Goal: Task Accomplishment & Management: Manage account settings

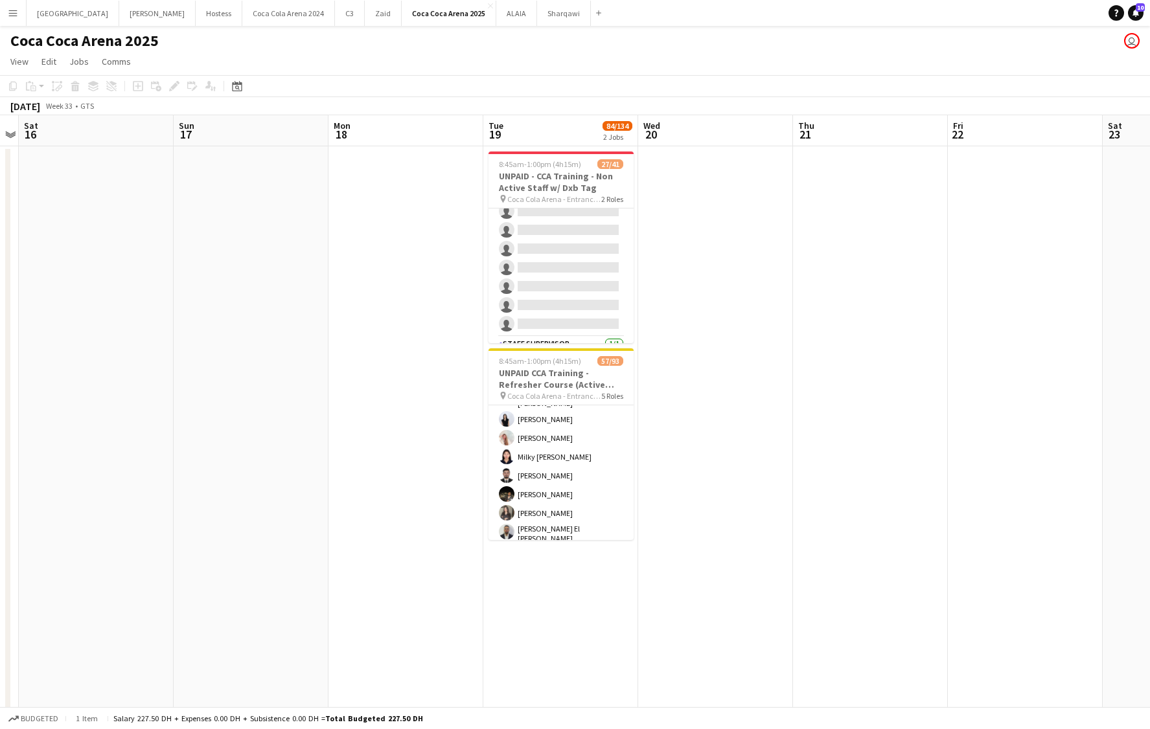
scroll to position [434, 0]
click at [119, 12] on button "[PERSON_NAME]" at bounding box center [157, 13] width 76 height 25
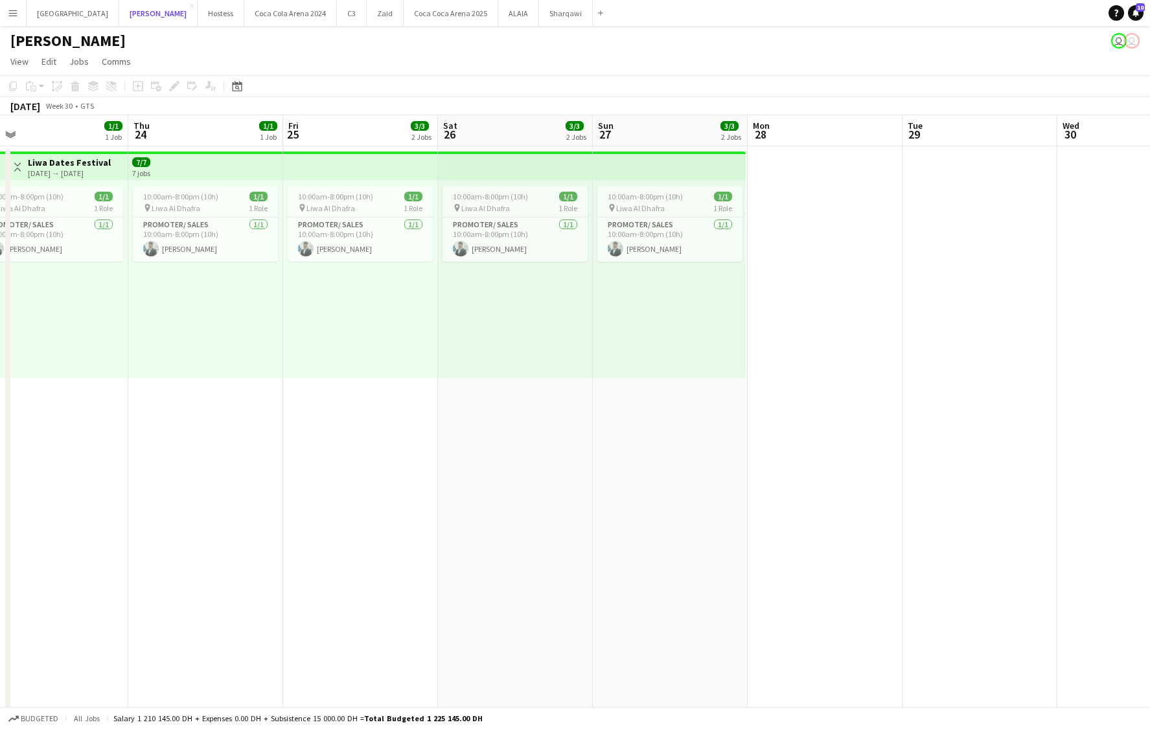
scroll to position [0, 321]
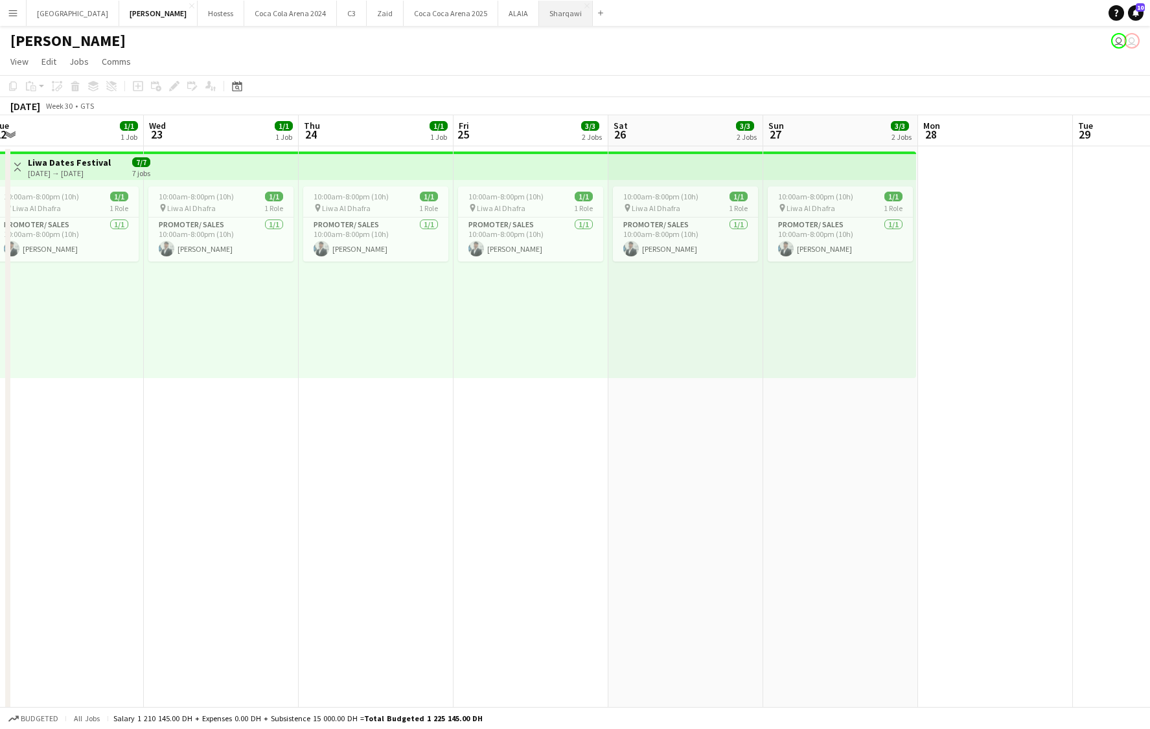
click at [539, 14] on button "Sharqawi Close" at bounding box center [566, 13] width 54 height 25
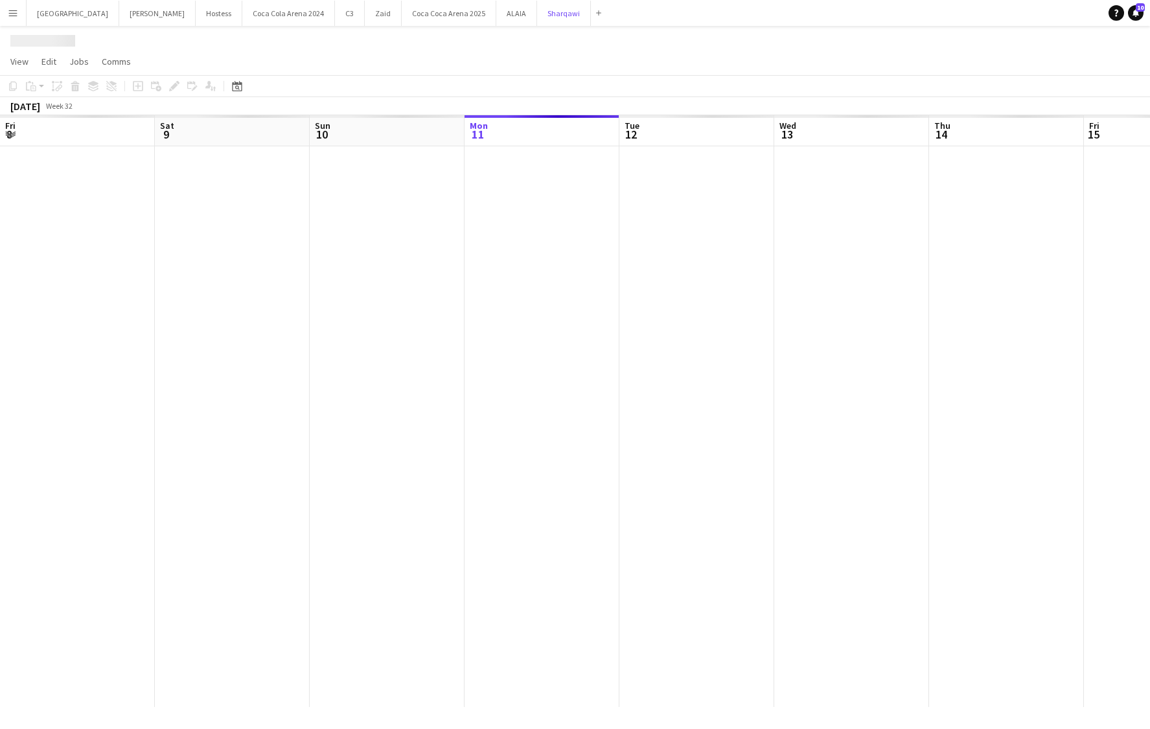
scroll to position [0, 310]
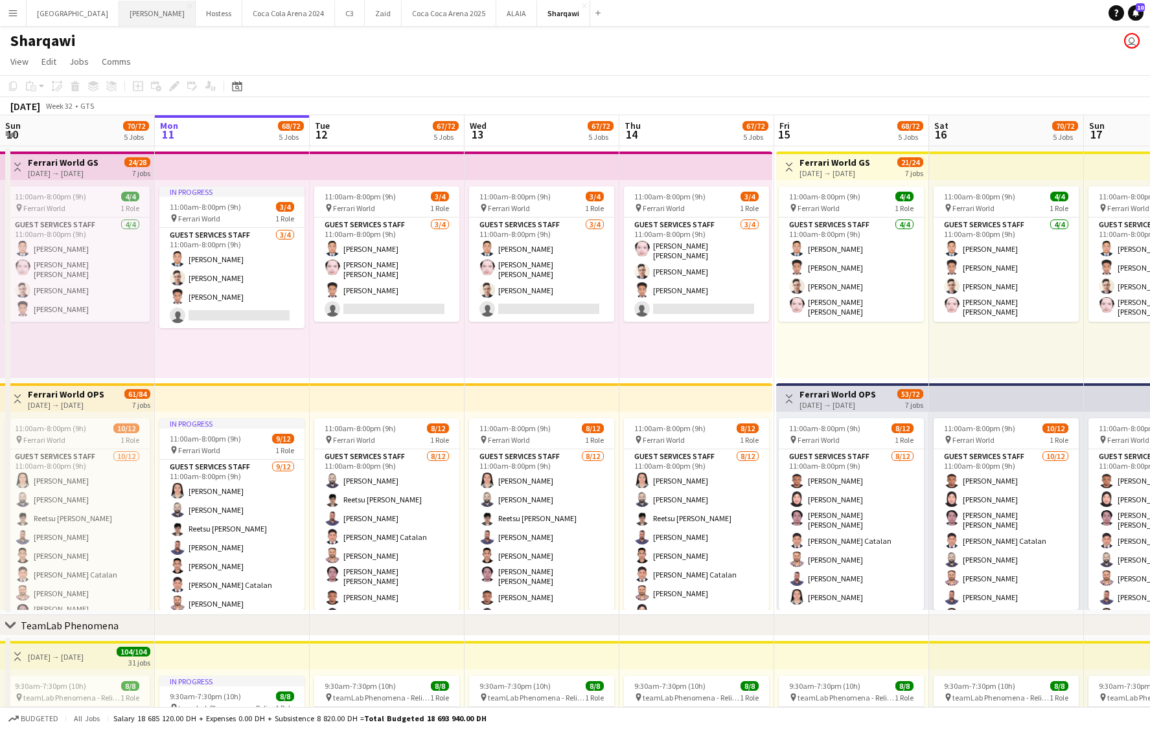
click at [119, 16] on button "[PERSON_NAME]" at bounding box center [157, 13] width 76 height 25
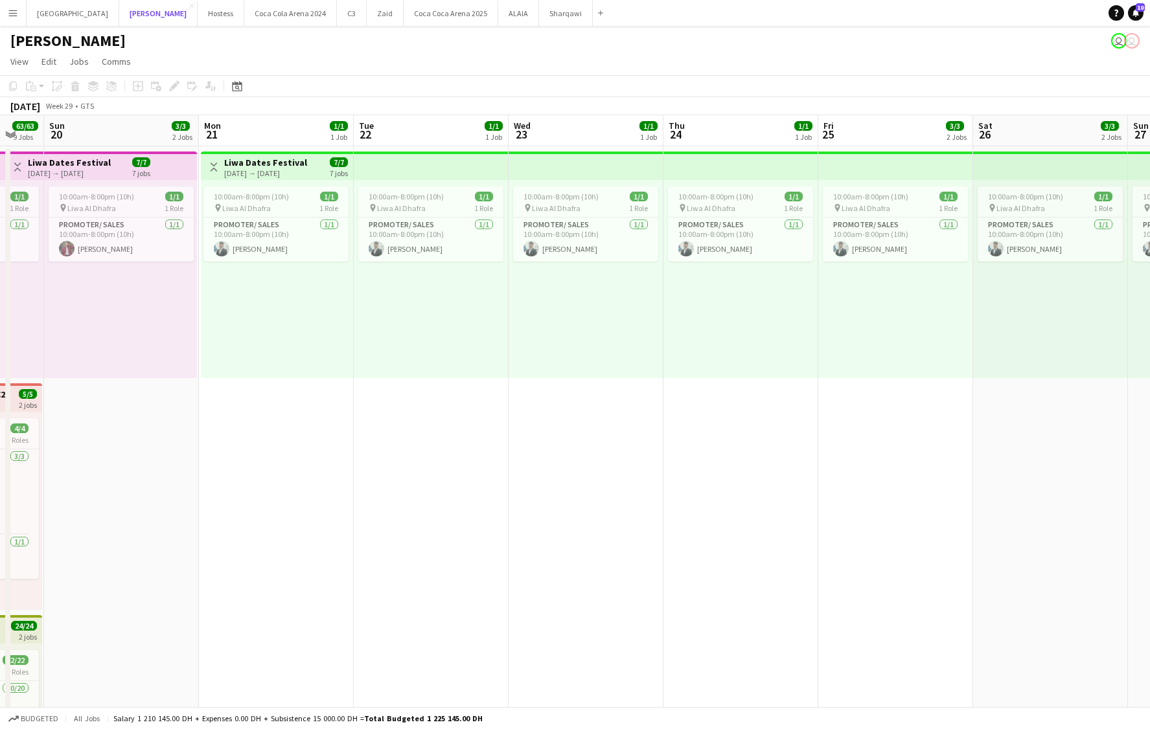
scroll to position [0, 377]
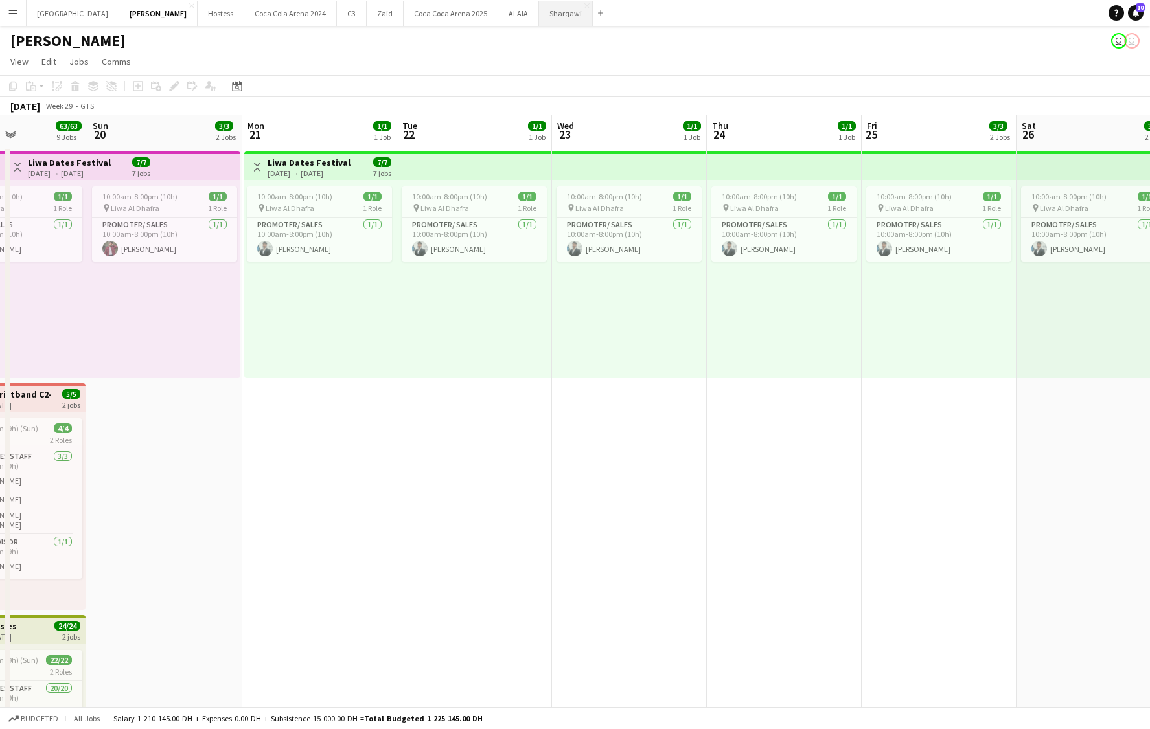
click at [539, 14] on button "Sharqawi Close" at bounding box center [566, 13] width 54 height 25
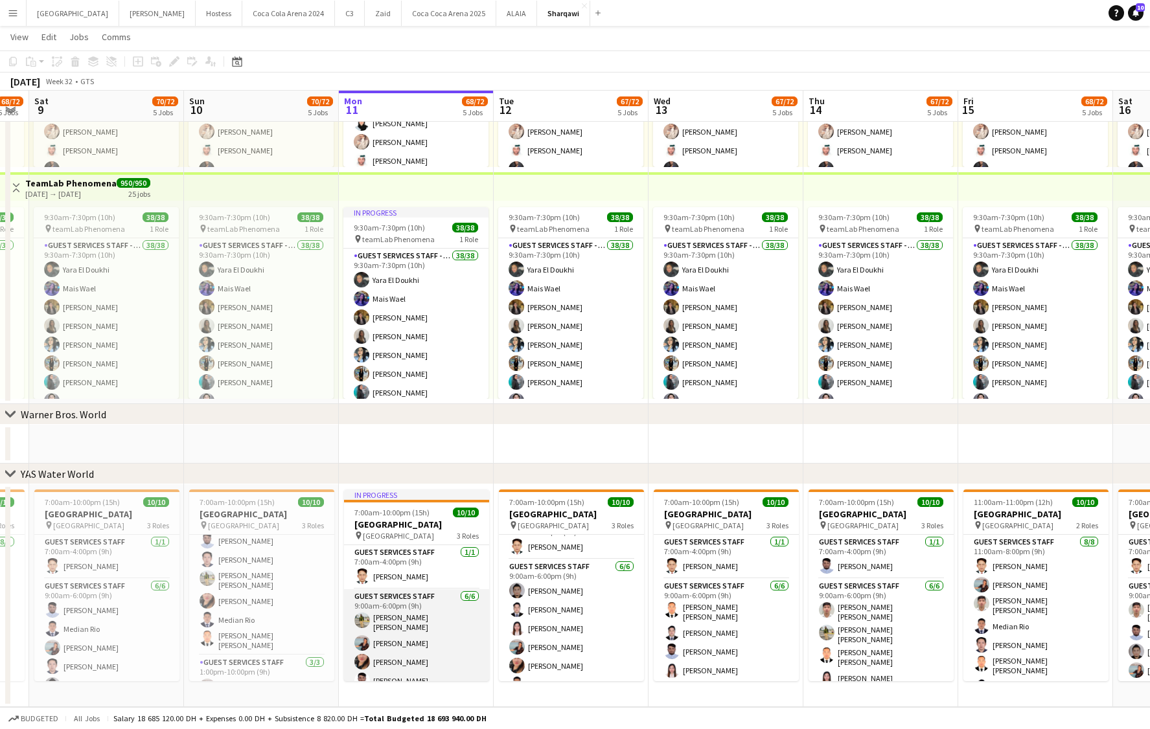
click at [402, 621] on app-card-role "Guest Services Staff [DATE] 9:00am-6:00pm (9h) [PERSON_NAME] [PERSON_NAME] [PER…" at bounding box center [416, 662] width 145 height 146
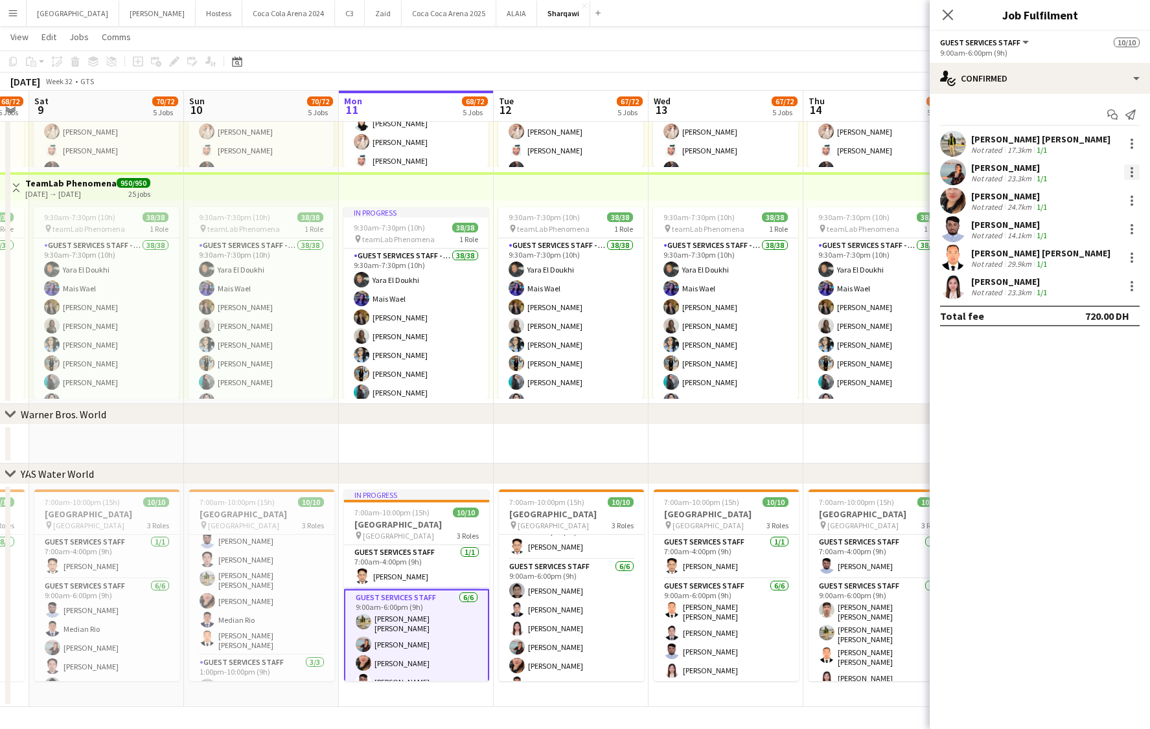
click at [1128, 173] on div at bounding box center [1132, 173] width 16 height 16
click at [1069, 323] on span "Remove" at bounding box center [1068, 320] width 39 height 11
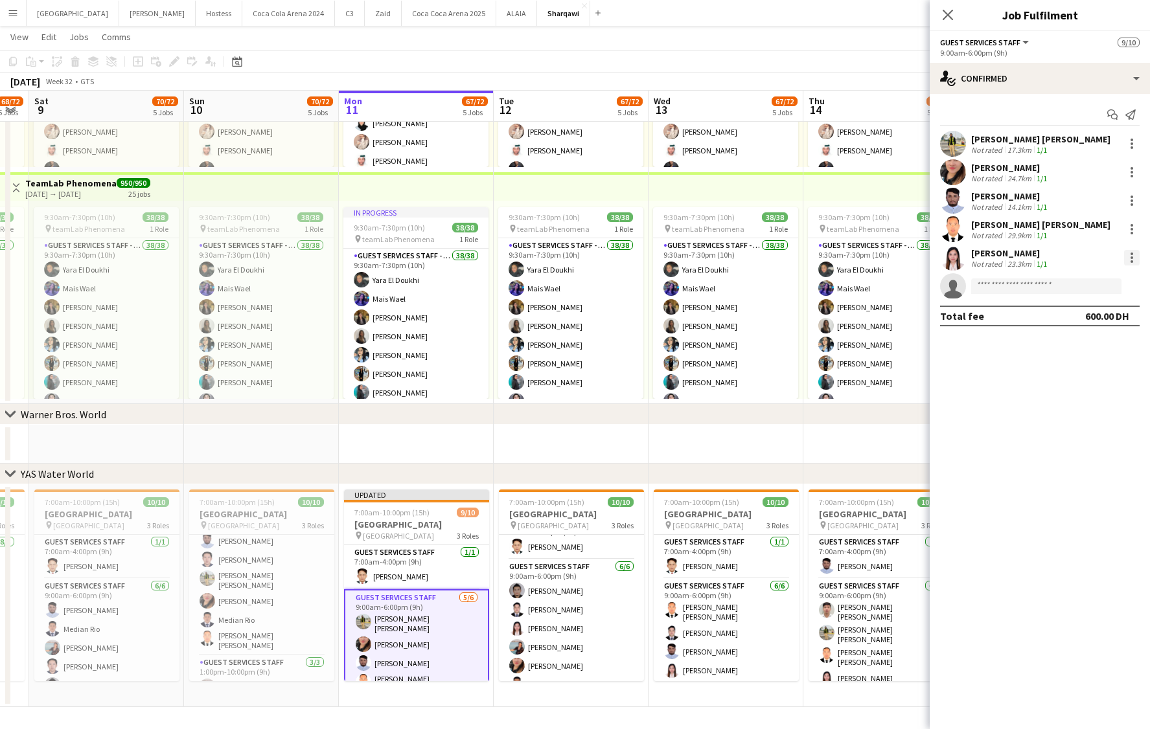
click at [1132, 255] on div at bounding box center [1132, 258] width 16 height 16
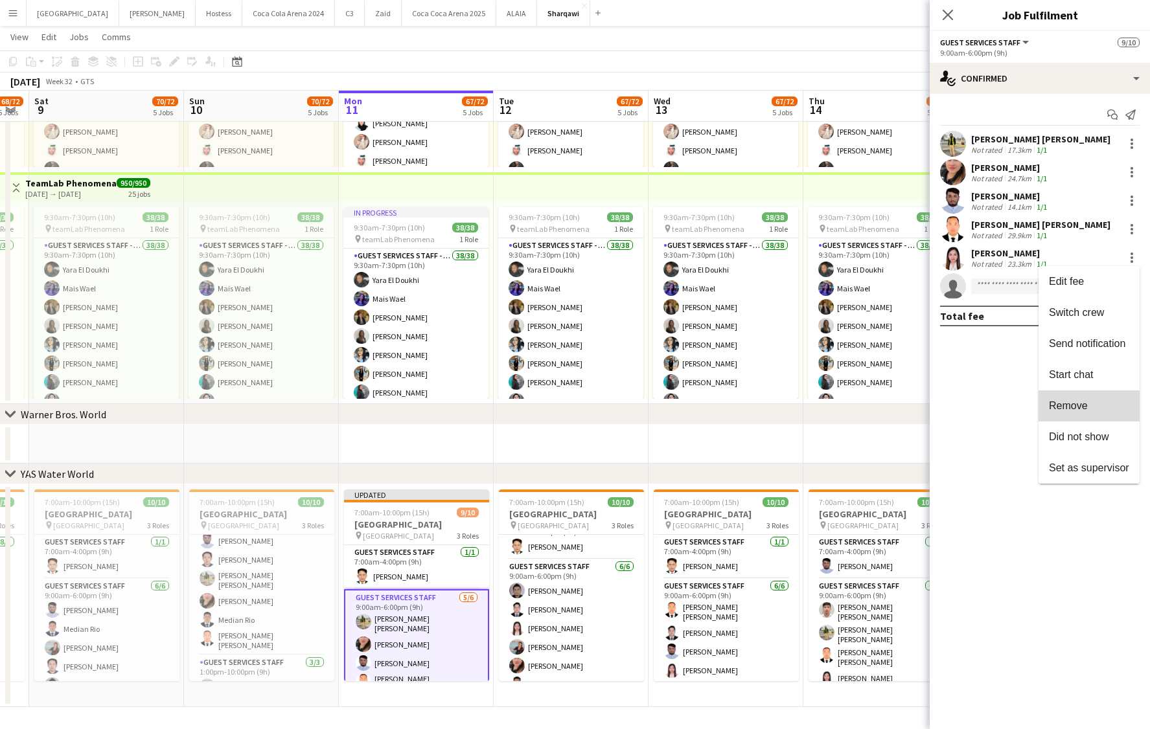
click at [1076, 413] on button "Remove" at bounding box center [1088, 406] width 101 height 31
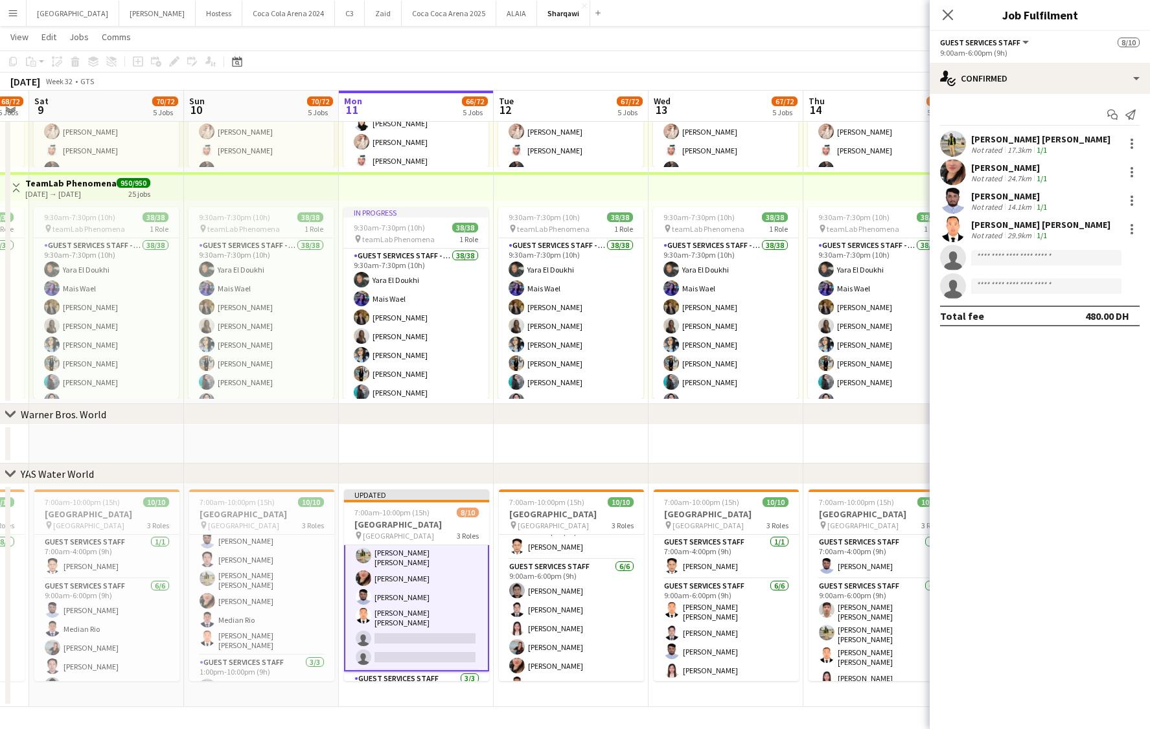
scroll to position [130, 0]
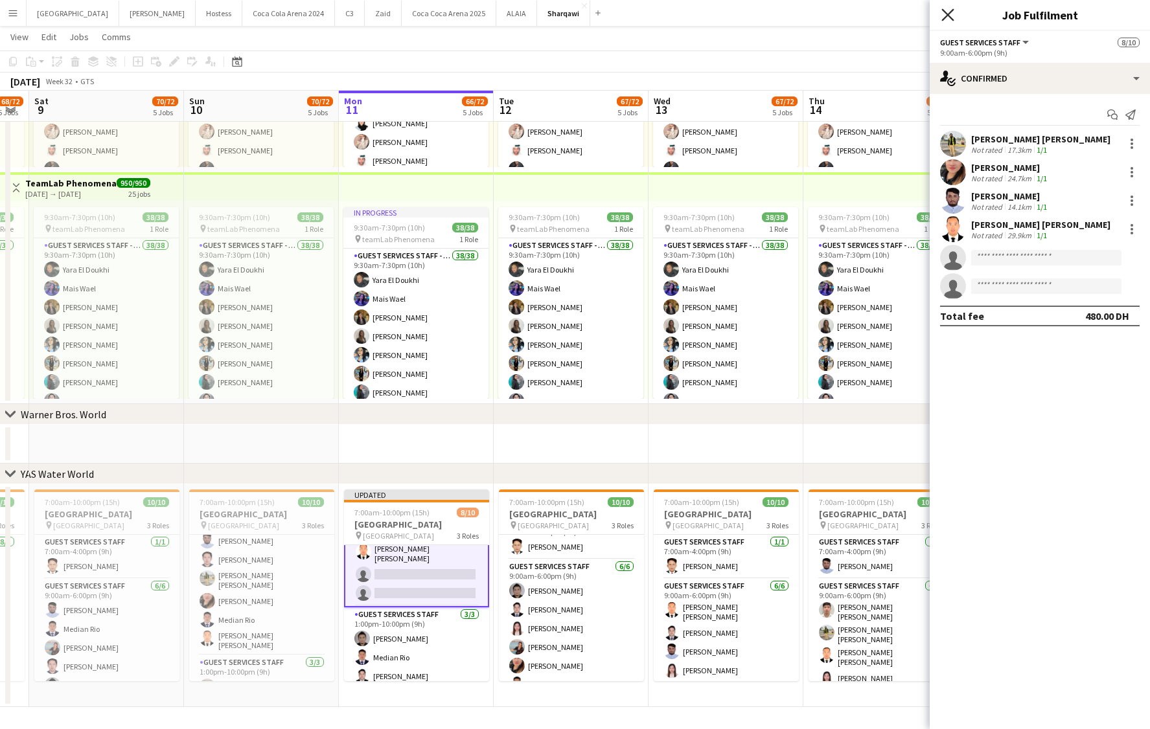
click at [948, 11] on icon "Close pop-in" at bounding box center [947, 14] width 12 height 12
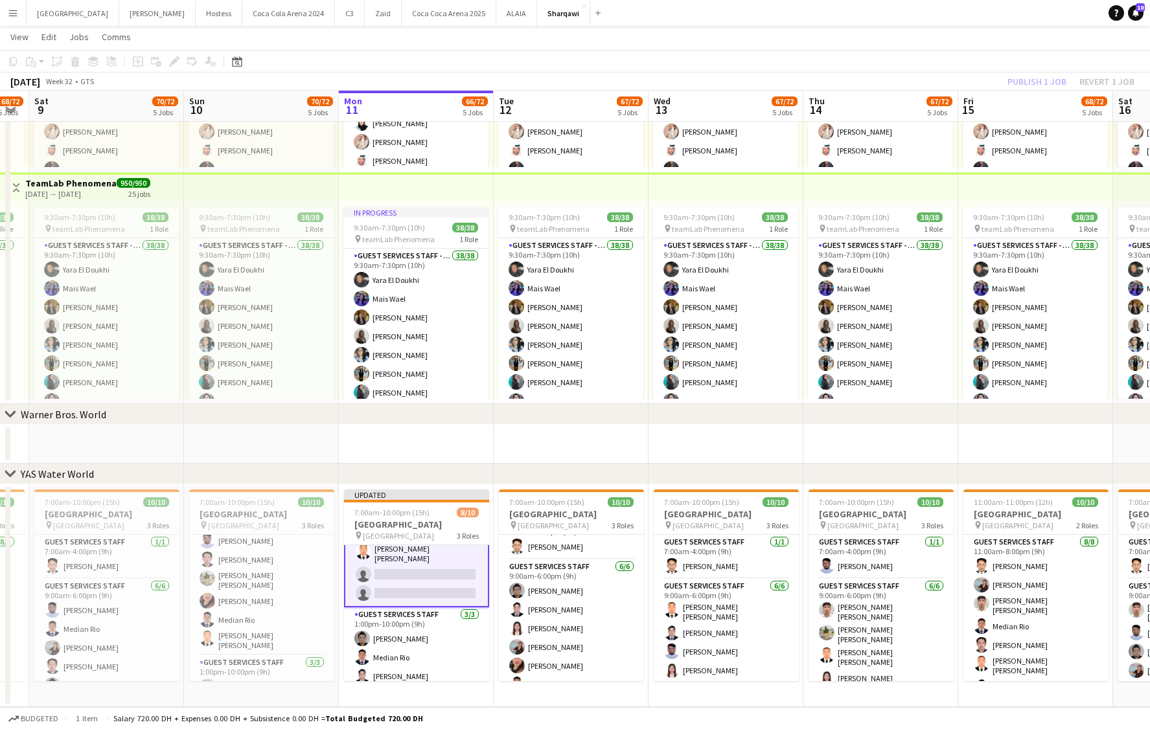
click at [1084, 82] on div "Publish 1 job Revert 1 job" at bounding box center [1071, 81] width 158 height 17
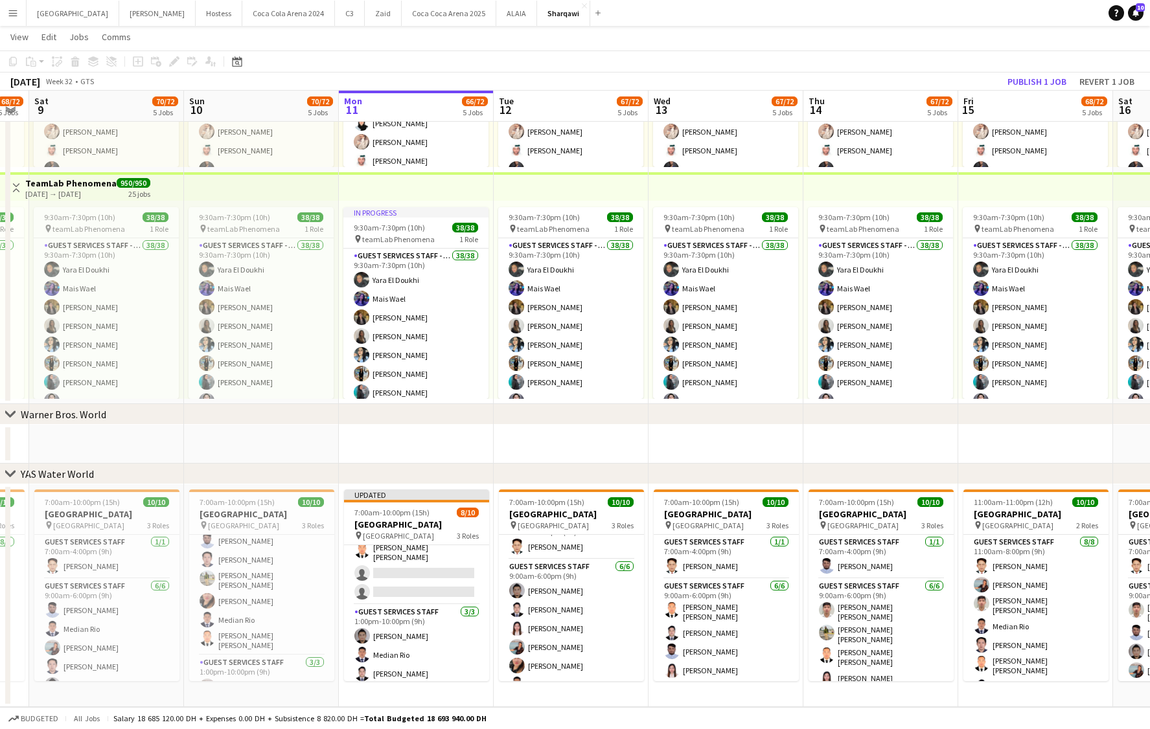
scroll to position [128, 0]
click at [1084, 82] on button "Revert 1 job" at bounding box center [1106, 81] width 65 height 17
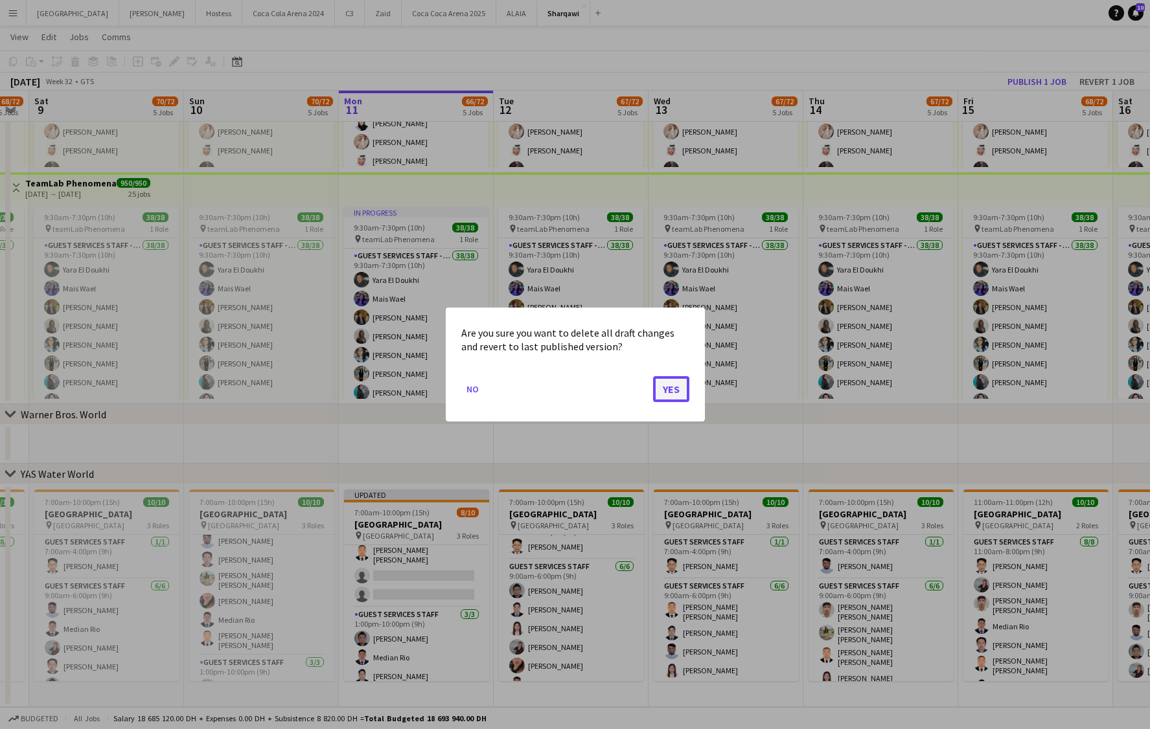
click at [668, 385] on button "Yes" at bounding box center [671, 389] width 36 height 26
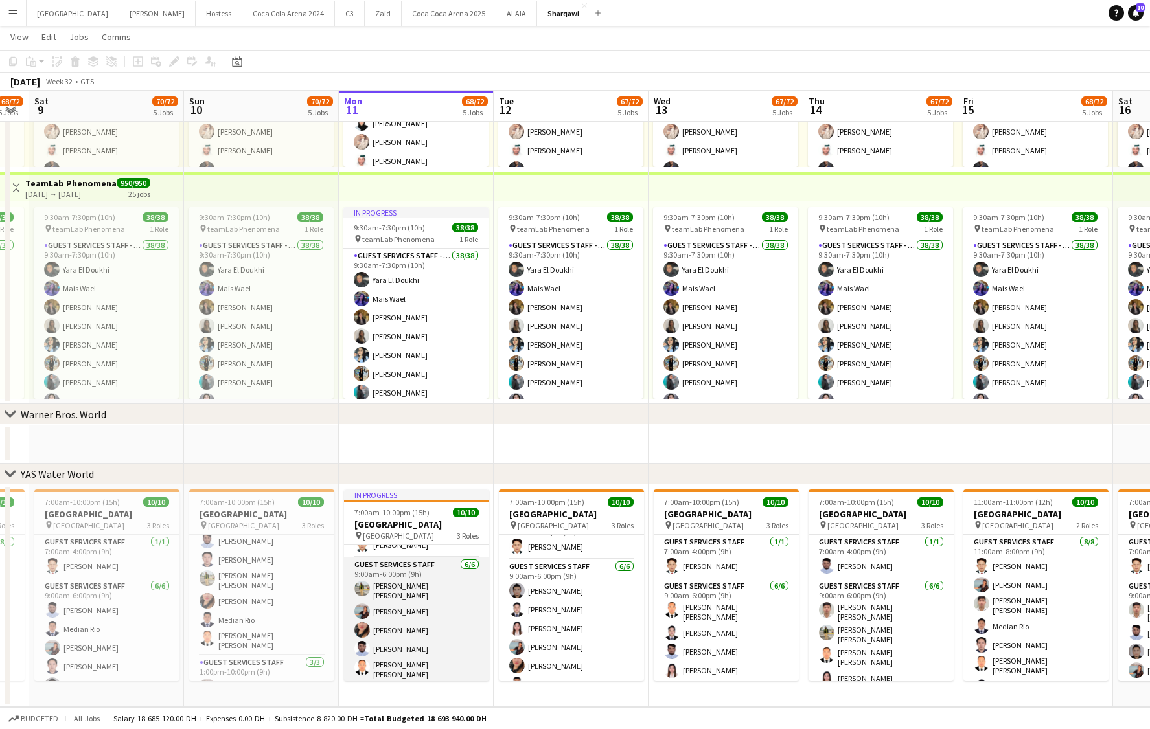
scroll to position [42, 0]
click at [407, 630] on app-card-role "Guest Services Staff [DATE] 9:00am-6:00pm (9h) [PERSON_NAME] [PERSON_NAME] [PER…" at bounding box center [416, 620] width 145 height 146
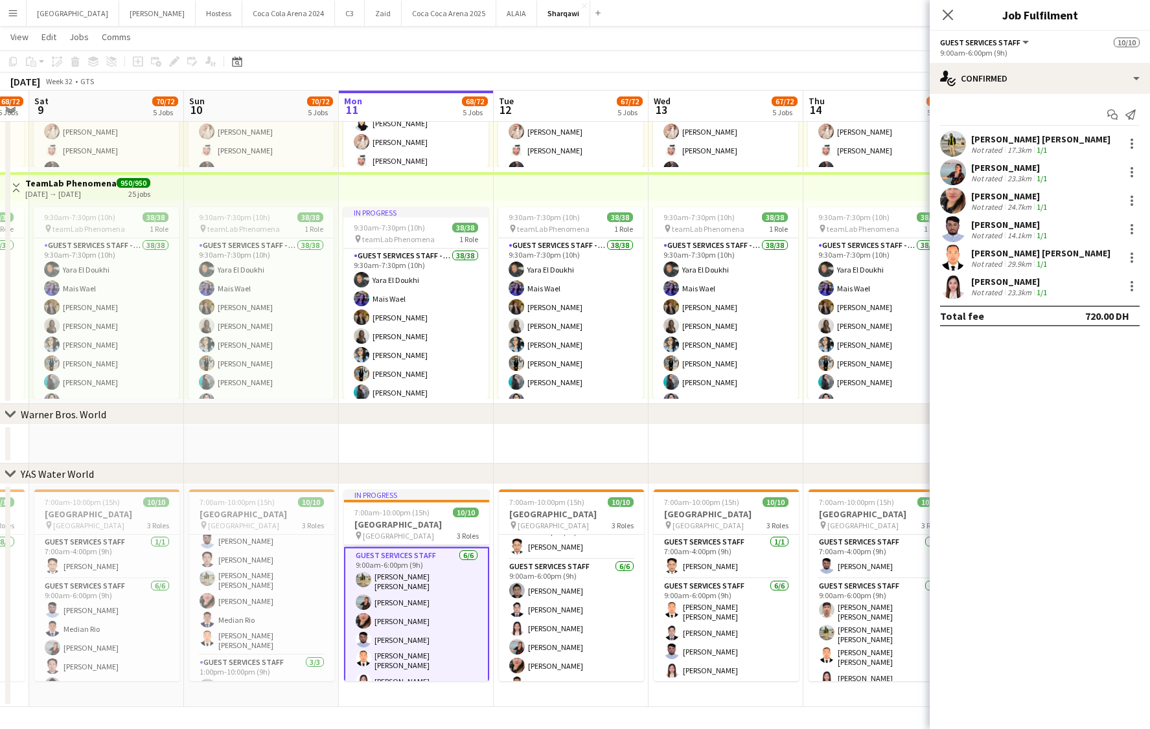
click at [955, 168] on app-user-avatar at bounding box center [953, 172] width 26 height 26
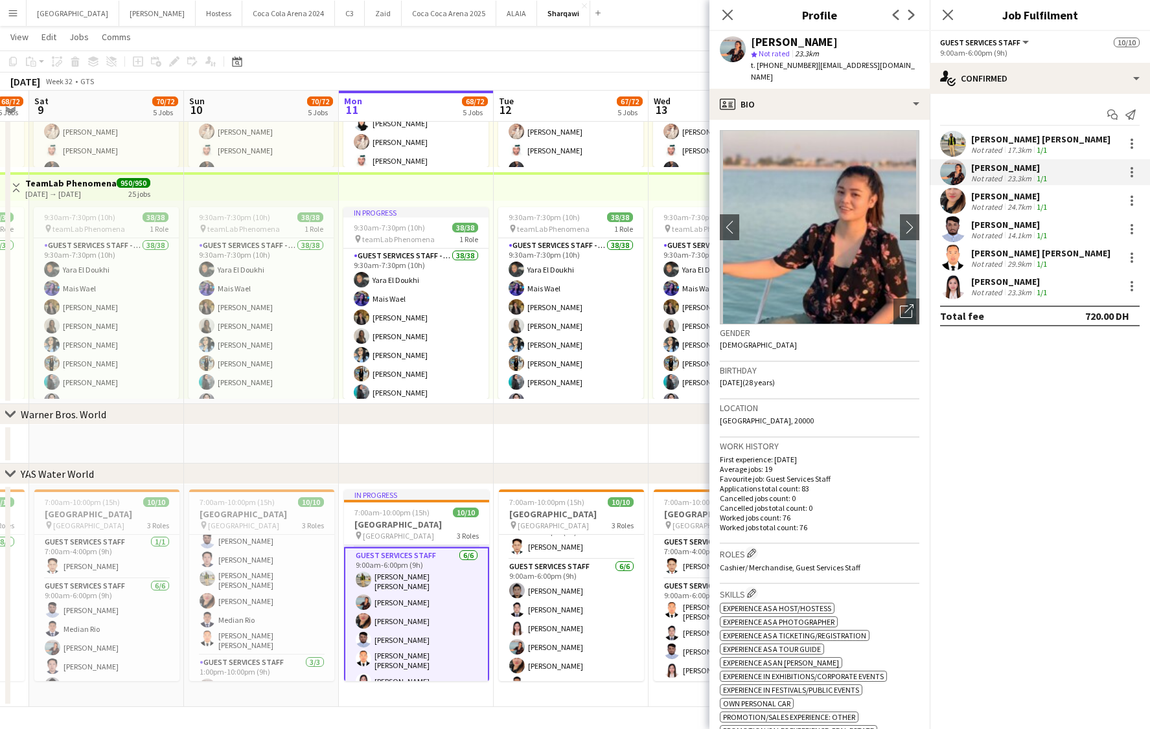
drag, startPoint x: 813, startPoint y: 65, endPoint x: 922, endPoint y: 65, distance: 108.8
click at [922, 65] on div "[PERSON_NAME] star Not rated 23.3km t. [PHONE_NUMBER] | [EMAIL_ADDRESS][DOMAIN_…" at bounding box center [819, 60] width 220 height 58
copy span "[EMAIL_ADDRESS][DOMAIN_NAME]"
click at [948, 291] on app-user-avatar at bounding box center [953, 286] width 26 height 26
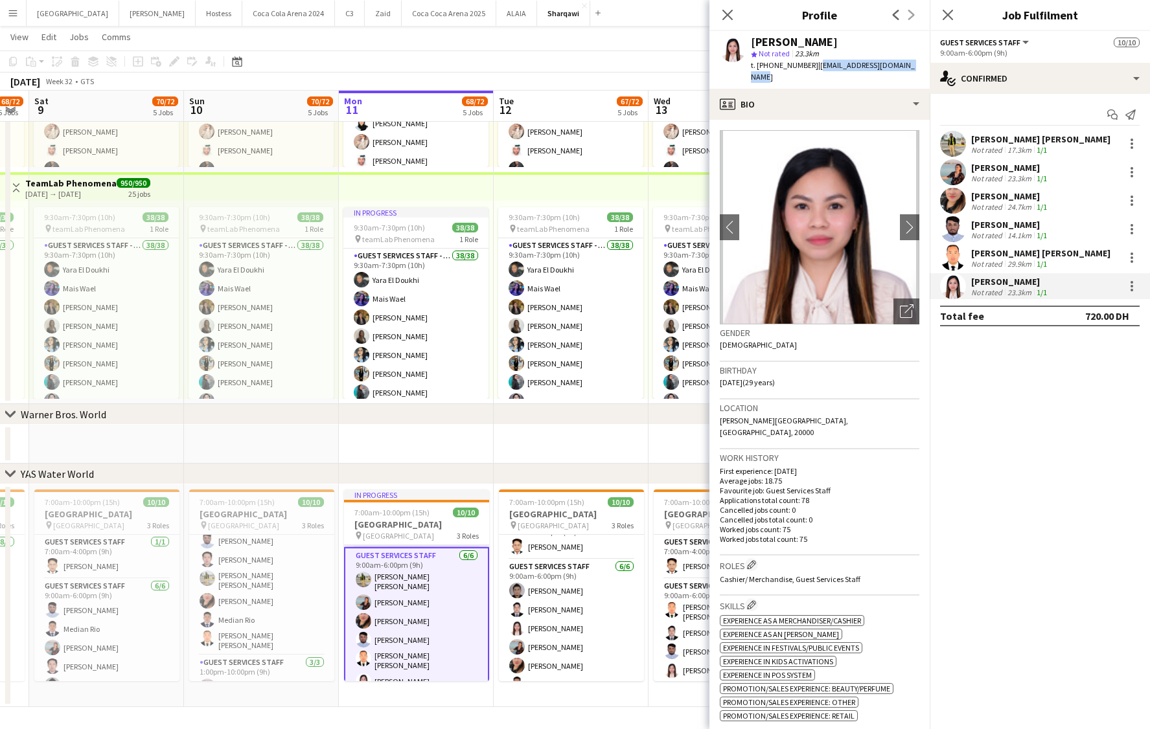
drag, startPoint x: 812, startPoint y: 67, endPoint x: 917, endPoint y: 66, distance: 104.9
click at [917, 66] on app-profile-header "[PERSON_NAME] star Not rated 23.3km t. [PHONE_NUMBER] | [EMAIL_ADDRESS][DOMAIN_…" at bounding box center [819, 60] width 220 height 58
copy span "[EMAIL_ADDRESS][DOMAIN_NAME]"
click at [1129, 285] on div at bounding box center [1132, 287] width 16 height 16
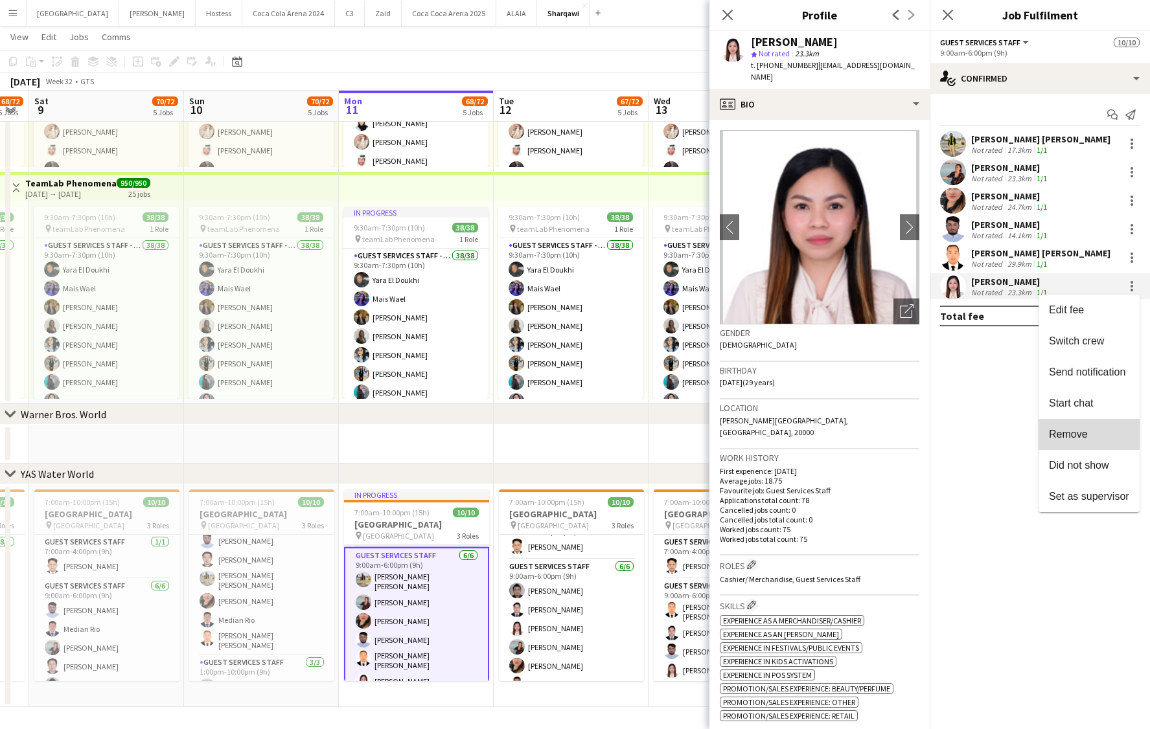
click at [1069, 433] on span "Remove" at bounding box center [1068, 434] width 39 height 11
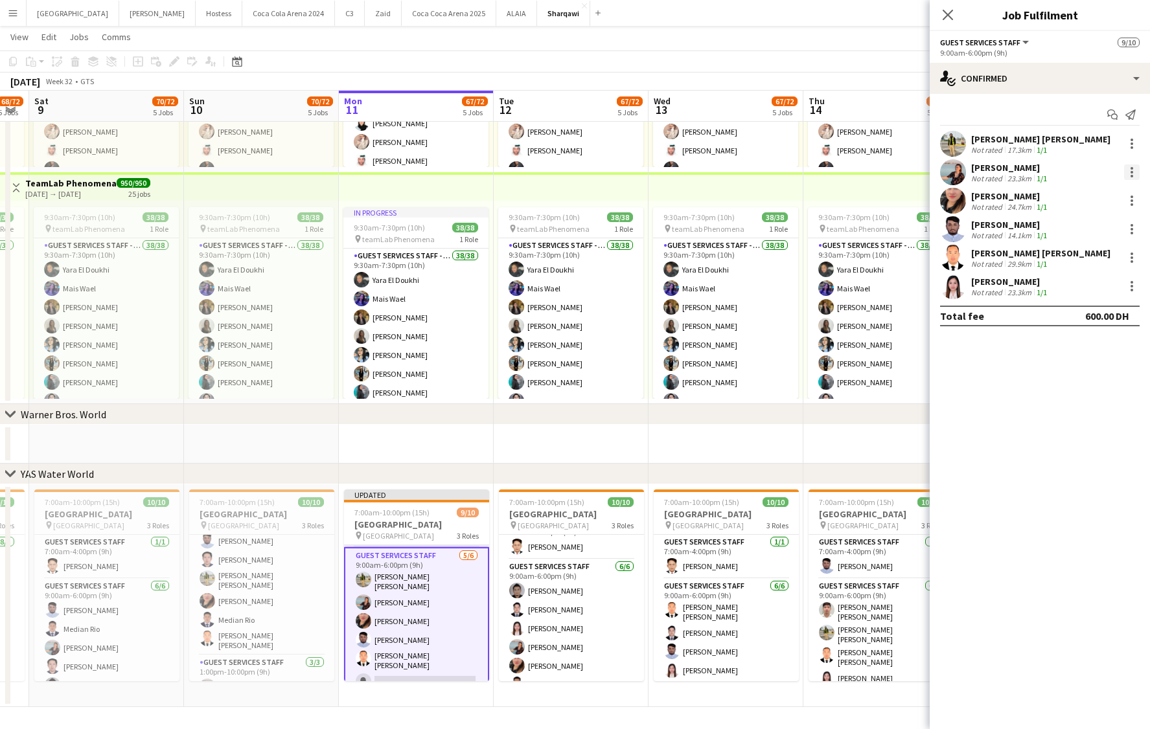
click at [1128, 171] on div at bounding box center [1132, 173] width 16 height 16
click at [1075, 322] on span "Remove" at bounding box center [1068, 320] width 39 height 11
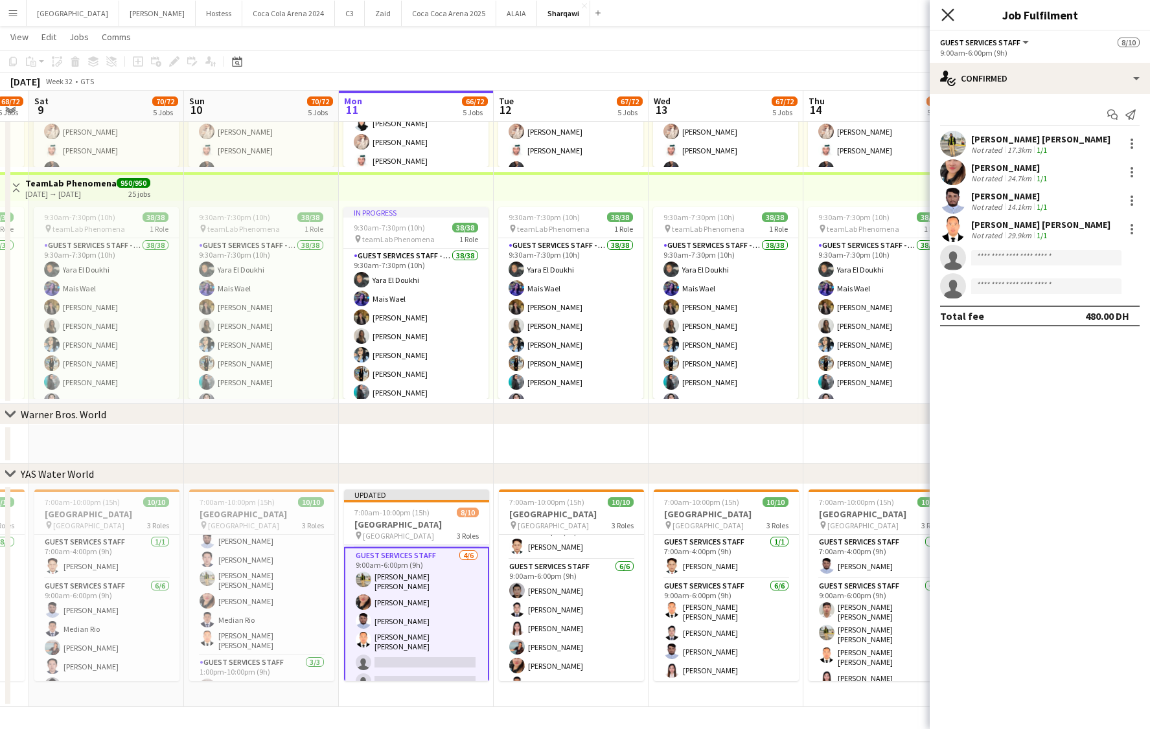
click at [948, 20] on icon "Close pop-in" at bounding box center [947, 14] width 12 height 12
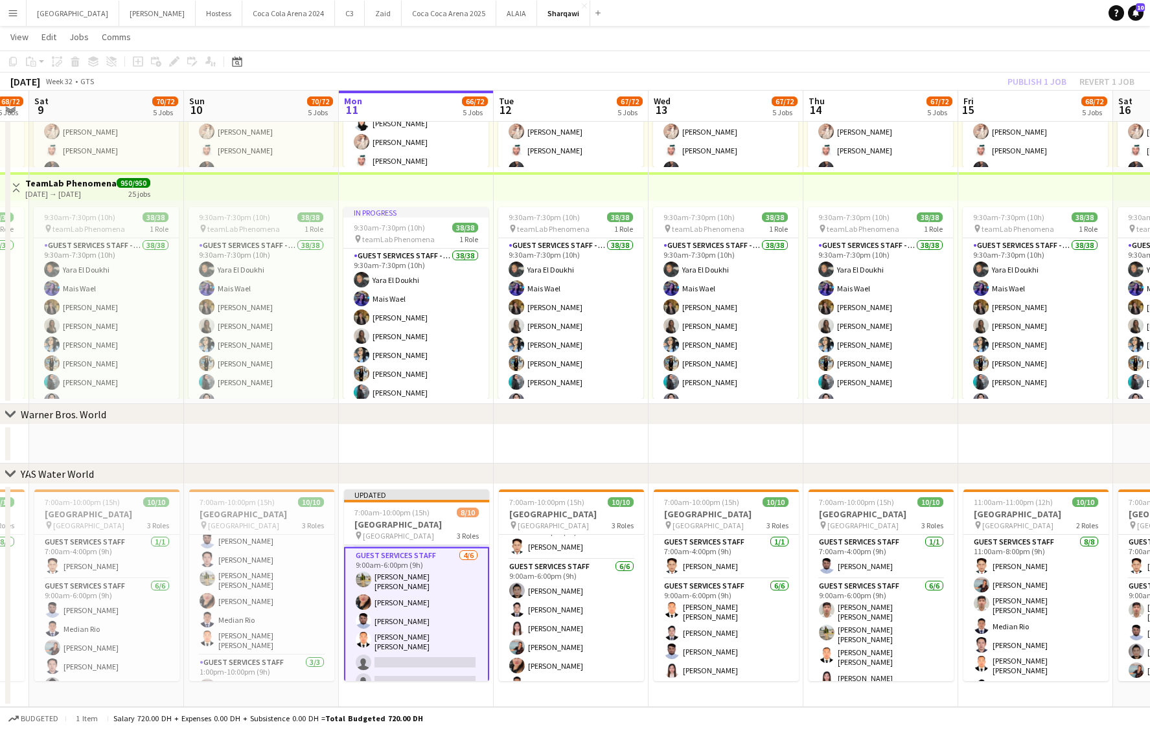
click at [1049, 85] on div "Publish 1 job Revert 1 job" at bounding box center [1071, 81] width 158 height 17
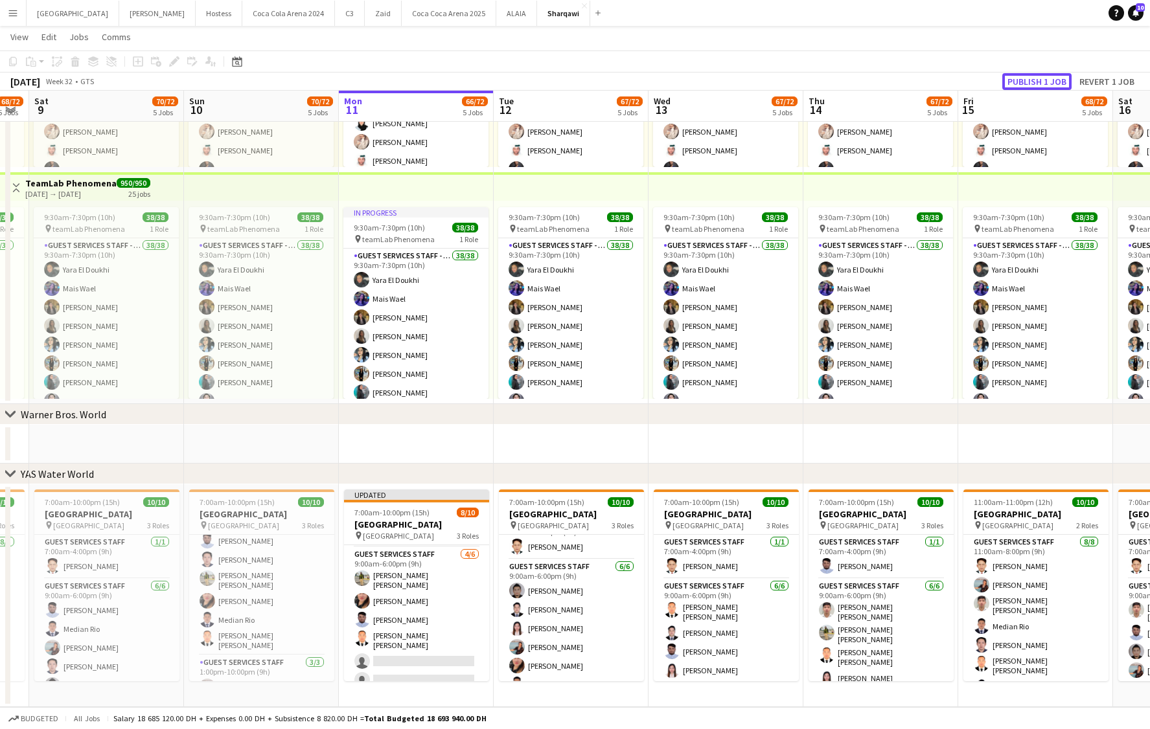
click at [1049, 85] on button "Publish 1 job" at bounding box center [1036, 81] width 69 height 17
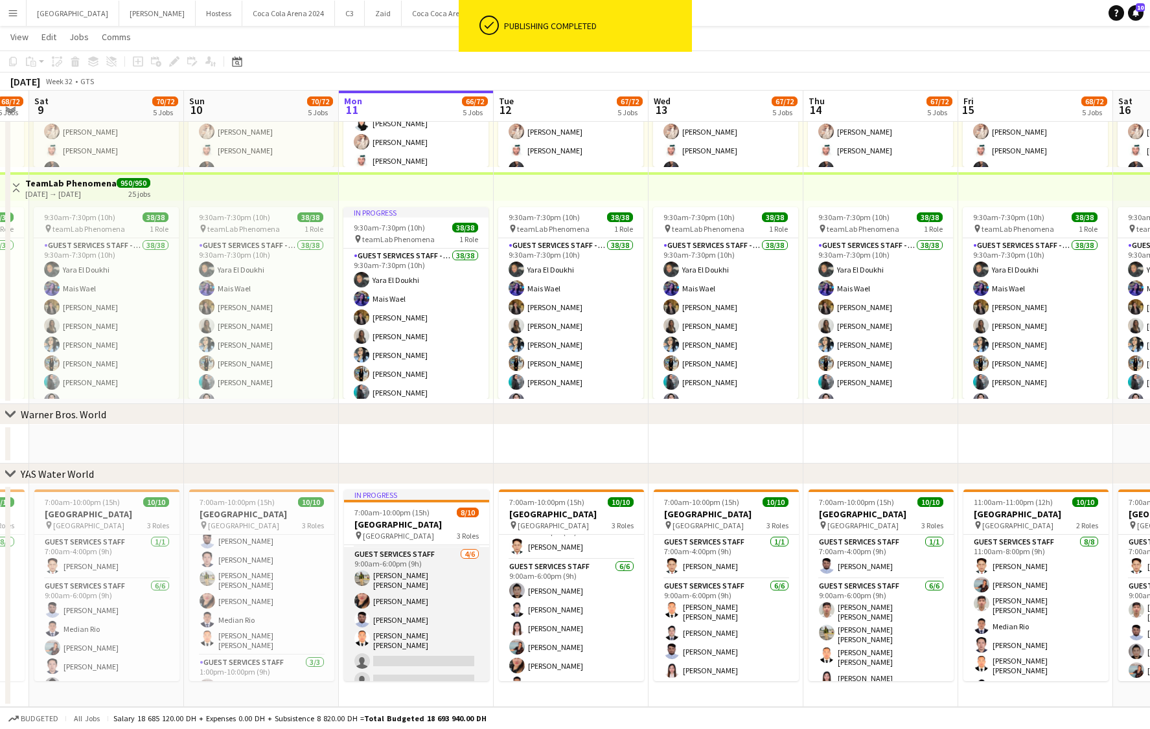
scroll to position [128, 0]
click at [426, 635] on app-card-role "Guest Services Staff [DATE] 1:00pm-10:00pm (9h) [PERSON_NAME] Median Rio [PERSO…" at bounding box center [416, 649] width 145 height 82
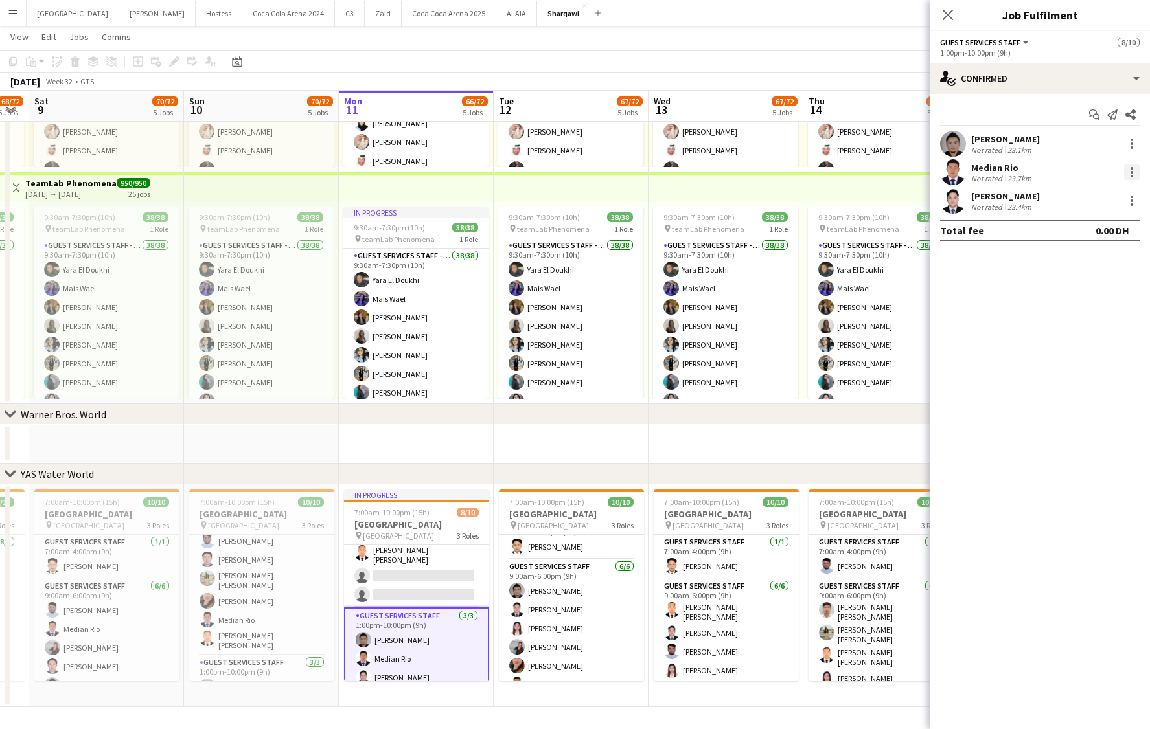
click at [1130, 177] on div at bounding box center [1132, 173] width 16 height 16
click at [1061, 326] on span "Remove" at bounding box center [1068, 320] width 39 height 11
click at [1125, 175] on div at bounding box center [1132, 173] width 16 height 16
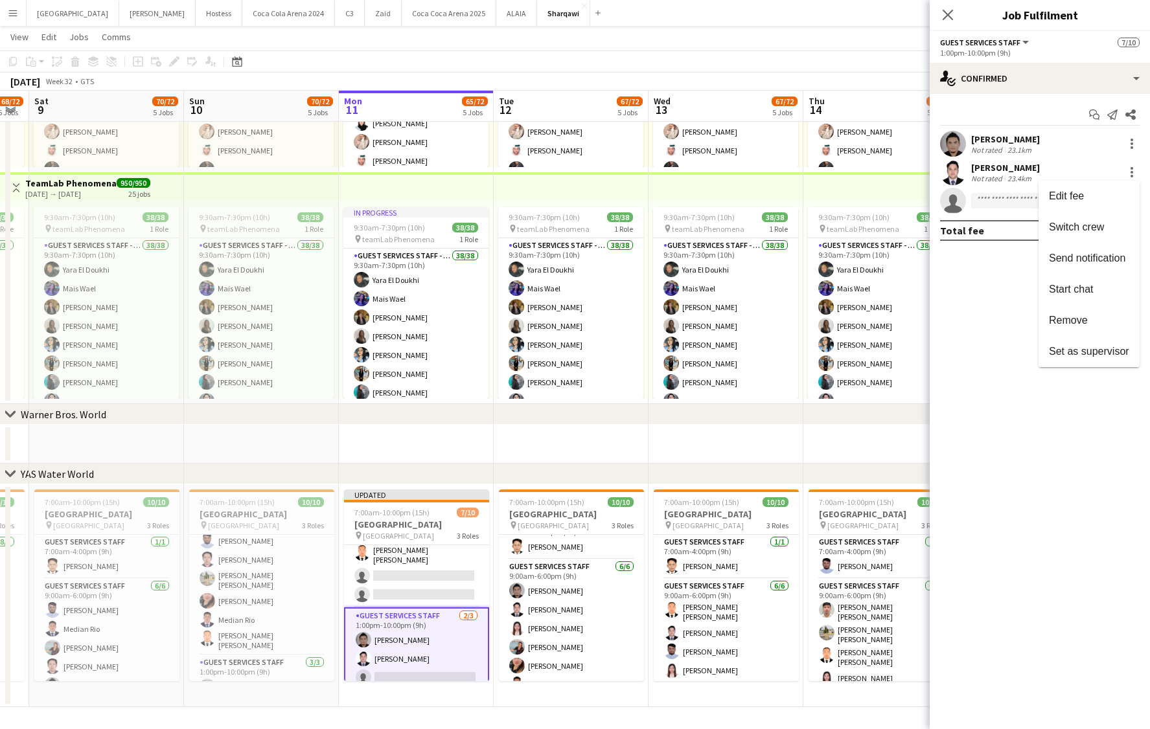
click at [950, 24] on div at bounding box center [575, 364] width 1150 height 729
click at [945, 14] on icon "Close pop-in" at bounding box center [947, 14] width 12 height 12
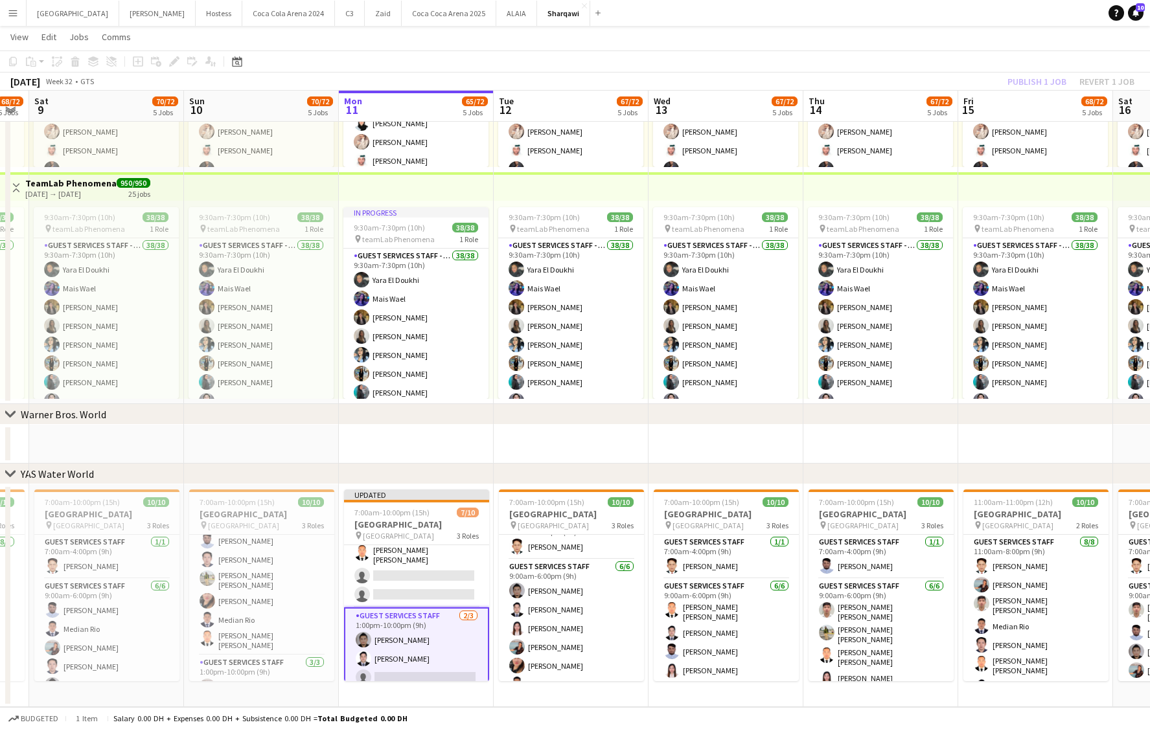
click at [1105, 83] on div "Publish 1 job Revert 1 job" at bounding box center [1071, 81] width 158 height 17
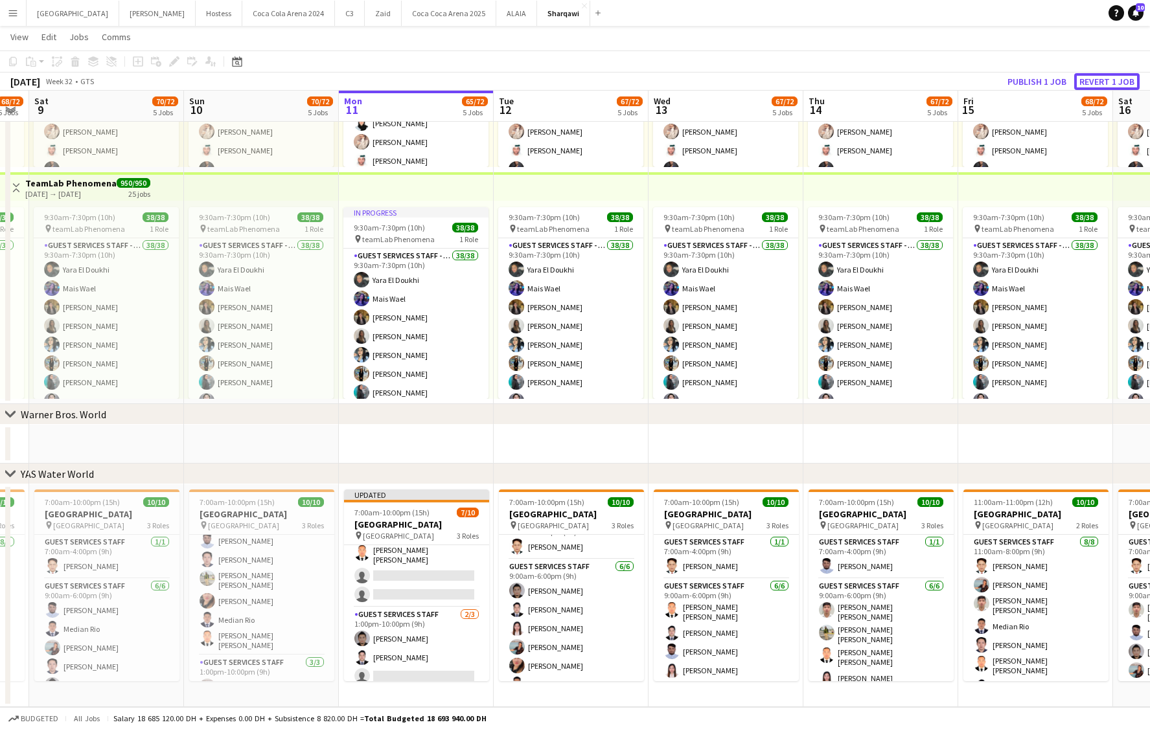
click at [1105, 83] on button "Revert 1 job" at bounding box center [1106, 81] width 65 height 17
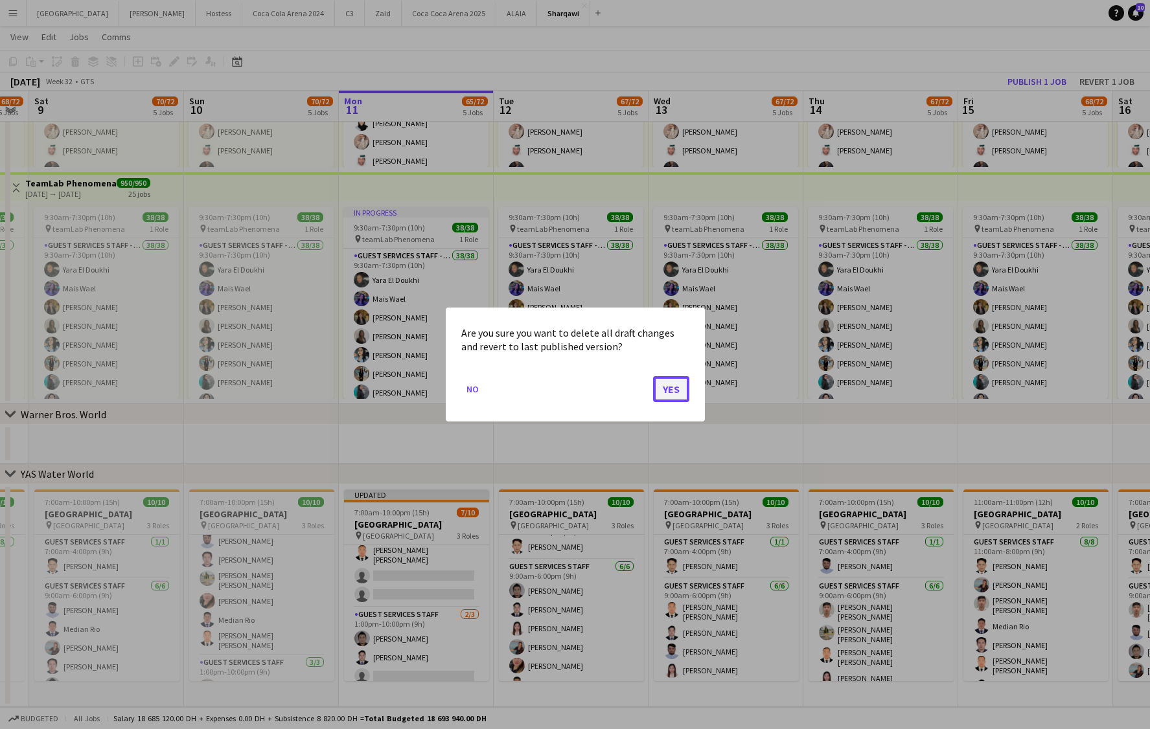
click at [670, 391] on button "Yes" at bounding box center [671, 389] width 36 height 26
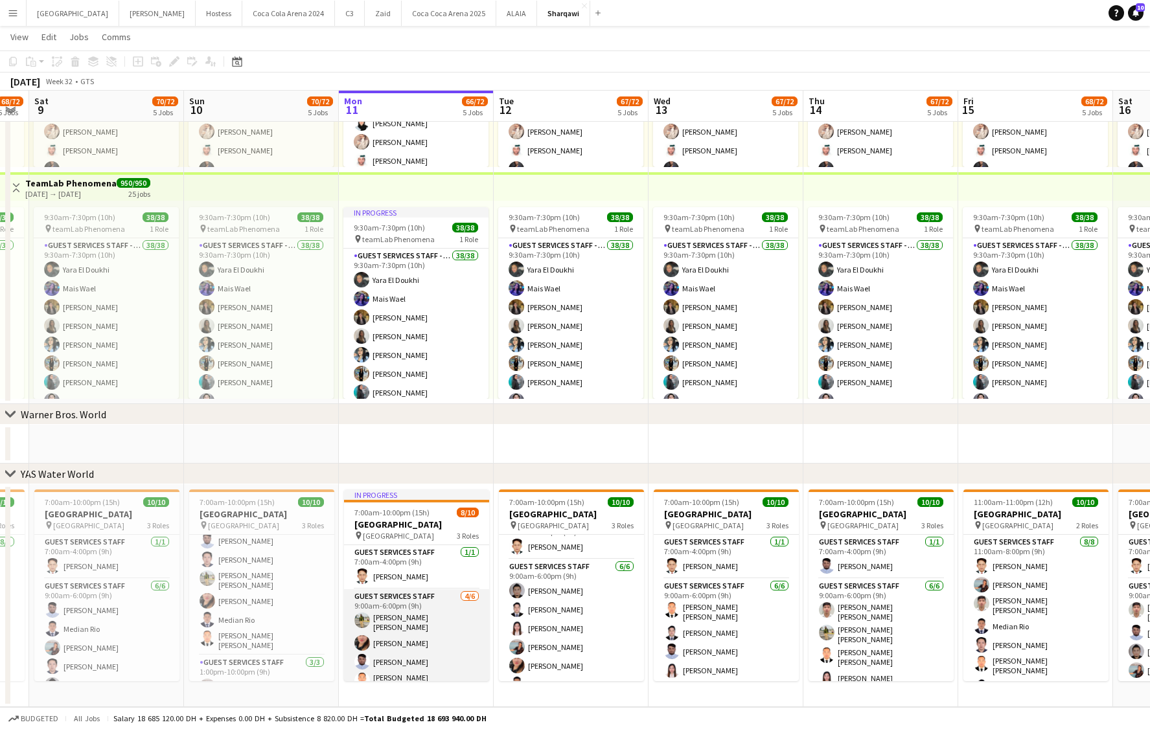
scroll to position [128, 0]
click at [421, 636] on app-card-role "Guest Services Staff [DATE] 1:00pm-10:00pm (9h) [PERSON_NAME] Median Rio [PERSO…" at bounding box center [416, 649] width 145 height 82
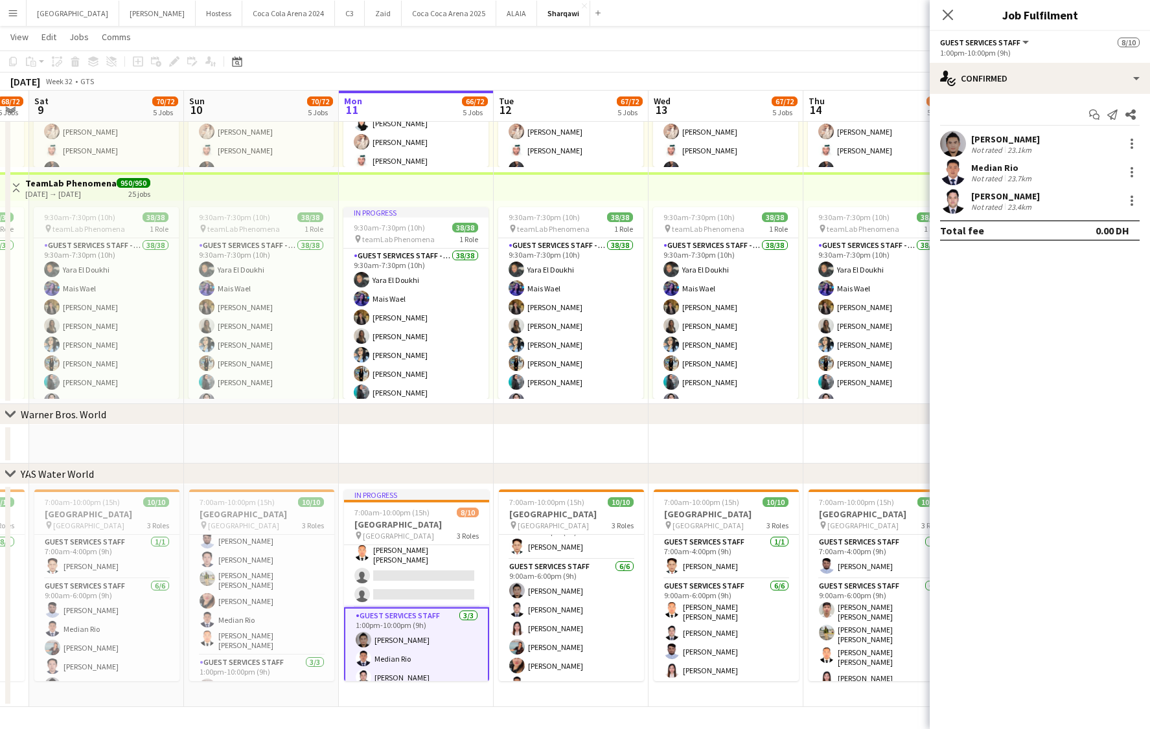
click at [956, 198] on app-user-avatar at bounding box center [953, 201] width 26 height 26
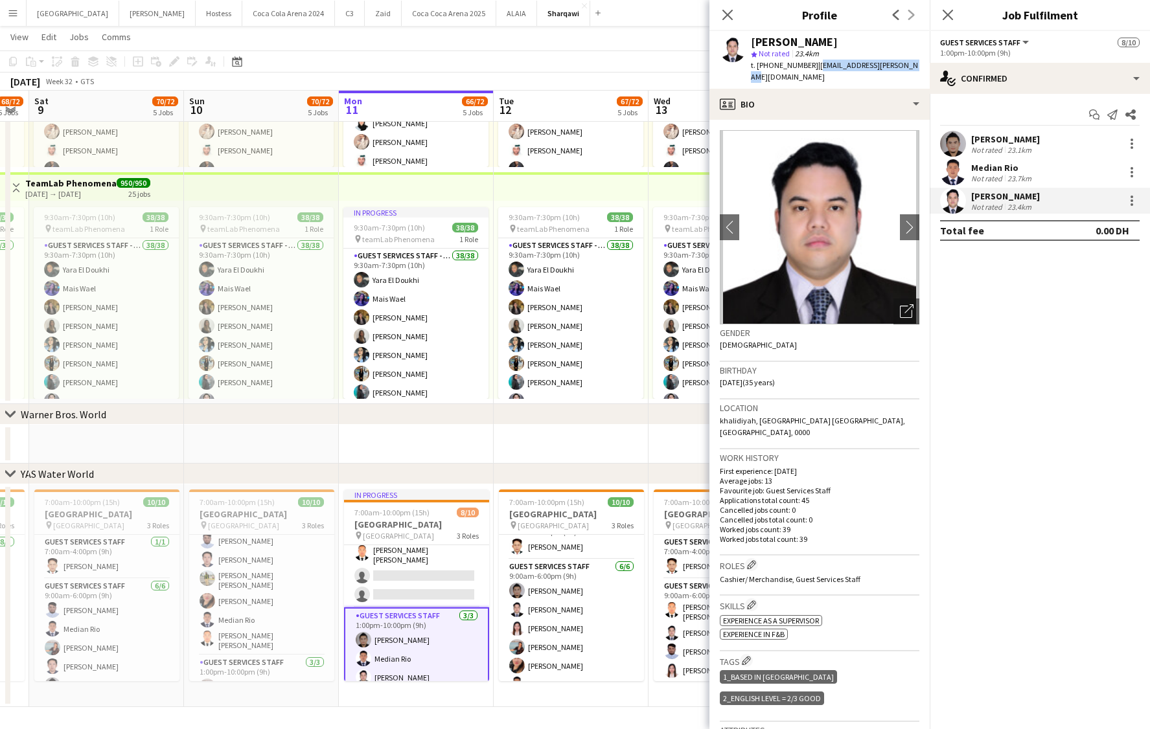
drag, startPoint x: 813, startPoint y: 65, endPoint x: 911, endPoint y: 64, distance: 98.5
click at [911, 64] on div "[PERSON_NAME] star Not rated 23.4km t. [PHONE_NUMBER] | [EMAIL_ADDRESS][PERSON_…" at bounding box center [819, 60] width 220 height 58
copy span "[EMAIL_ADDRESS][PERSON_NAME][DOMAIN_NAME]"
click at [1132, 172] on div at bounding box center [1131, 172] width 3 height 3
click at [944, 176] on div at bounding box center [575, 364] width 1150 height 729
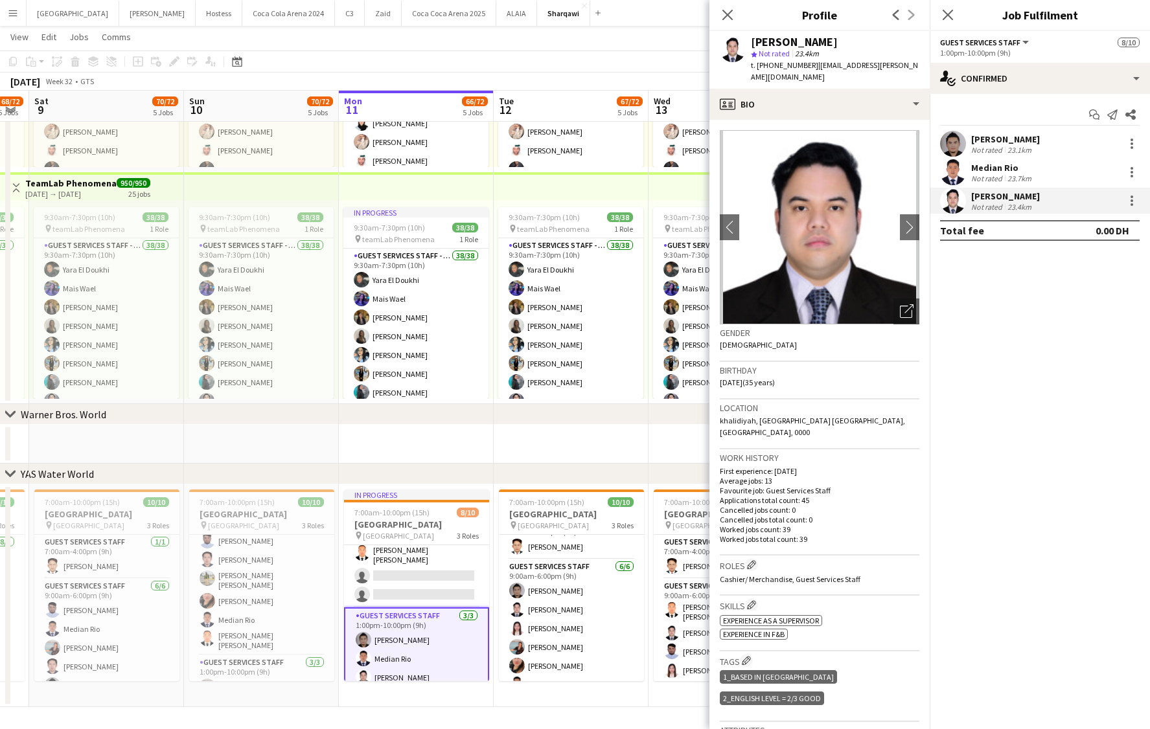
click at [957, 172] on app-user-avatar at bounding box center [953, 172] width 26 height 26
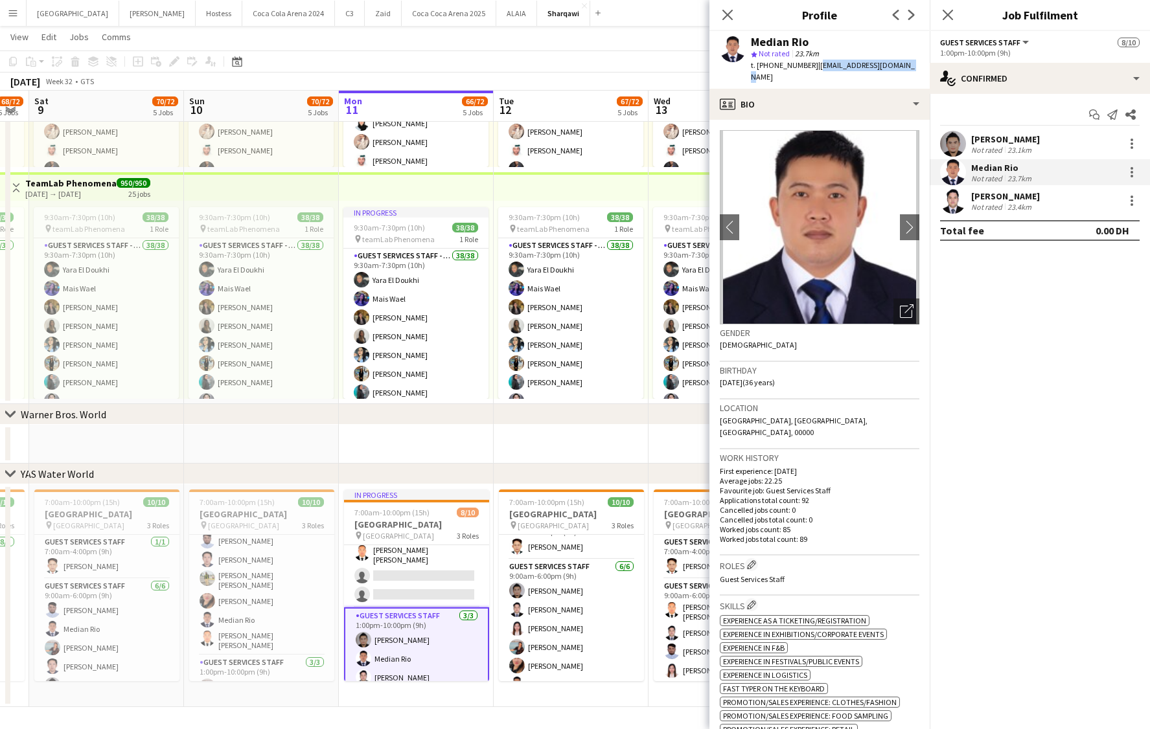
drag, startPoint x: 814, startPoint y: 64, endPoint x: 912, endPoint y: 65, distance: 97.8
click at [912, 65] on div "Median Rio star Not rated 23.7km t. [PHONE_NUMBER] | [EMAIL_ADDRESS][DOMAIN_NAM…" at bounding box center [819, 60] width 220 height 58
copy span "[EMAIL_ADDRESS][DOMAIN_NAME]"
click at [1132, 173] on div at bounding box center [1131, 172] width 3 height 3
click at [1084, 312] on button "Remove" at bounding box center [1088, 320] width 101 height 31
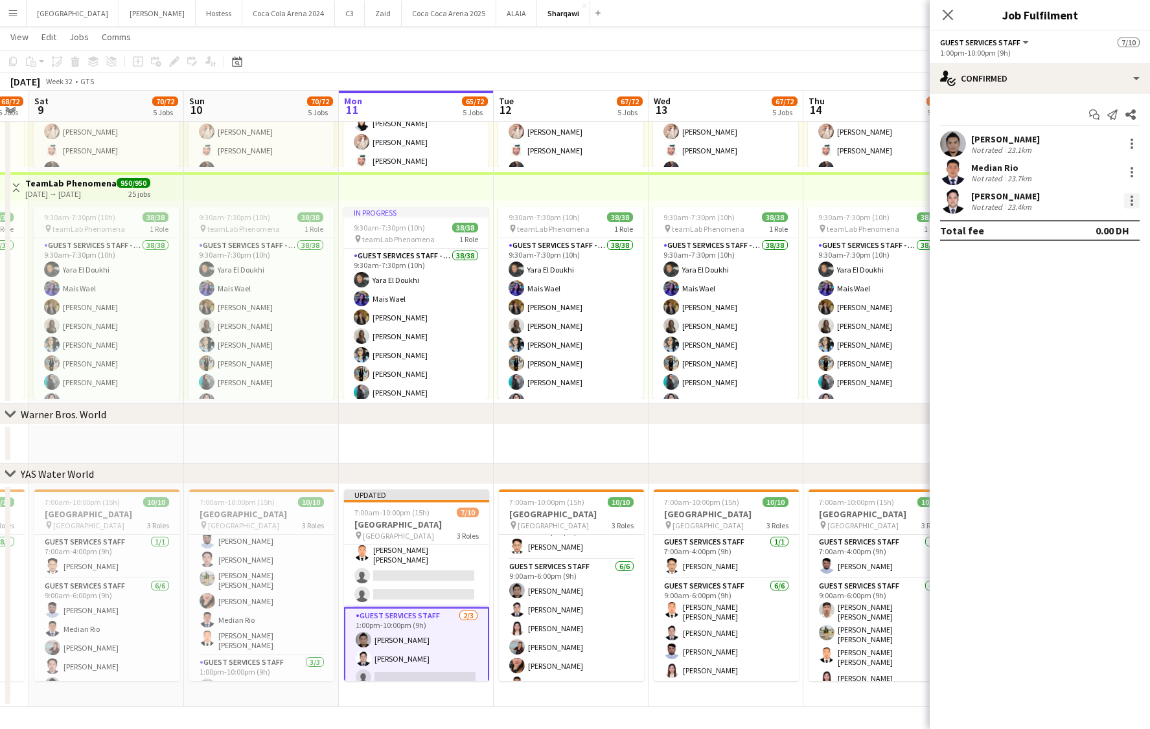
click at [1132, 202] on div at bounding box center [1132, 201] width 16 height 16
click at [1081, 358] on button "Remove" at bounding box center [1088, 349] width 101 height 31
click at [942, 8] on app-icon "Close pop-in" at bounding box center [948, 15] width 19 height 19
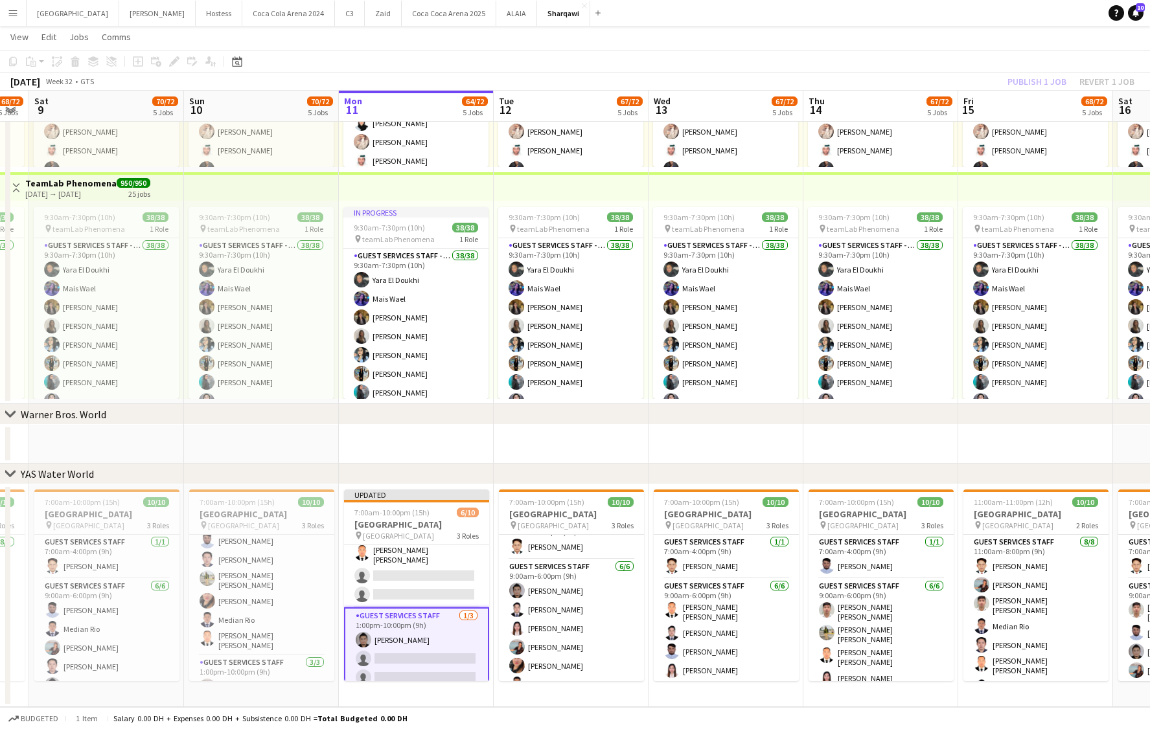
click at [1074, 78] on div "Publish 1 job Revert 1 job" at bounding box center [1071, 81] width 158 height 17
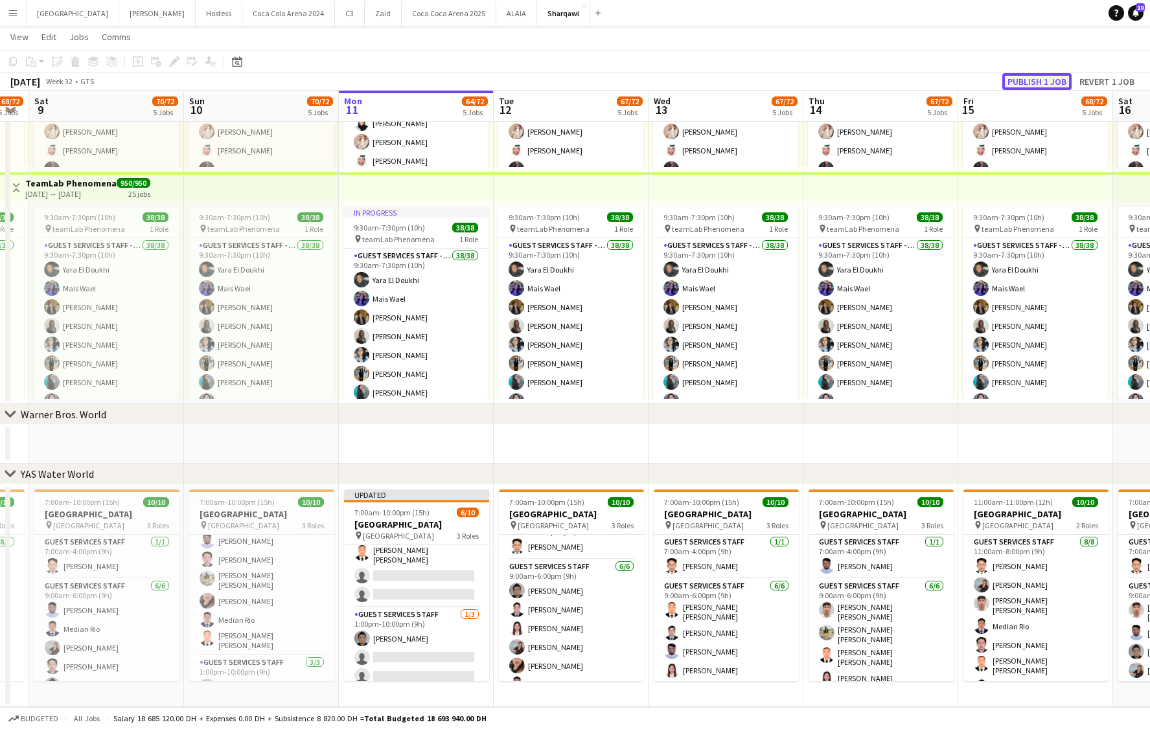
click at [1040, 78] on button "Publish 1 job" at bounding box center [1036, 81] width 69 height 17
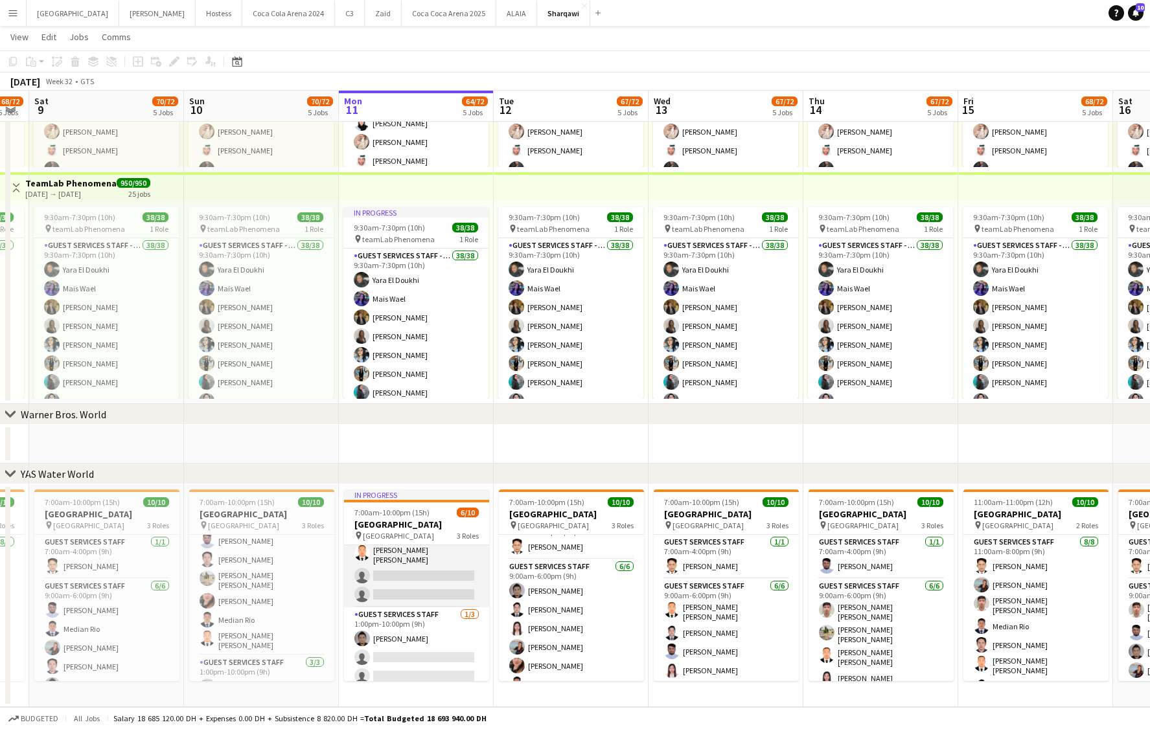
click at [400, 573] on app-card-role "Guest Services Staff [DATE] 9:00am-6:00pm (9h) [PERSON_NAME] [PERSON_NAME] Igna…" at bounding box center [416, 535] width 145 height 146
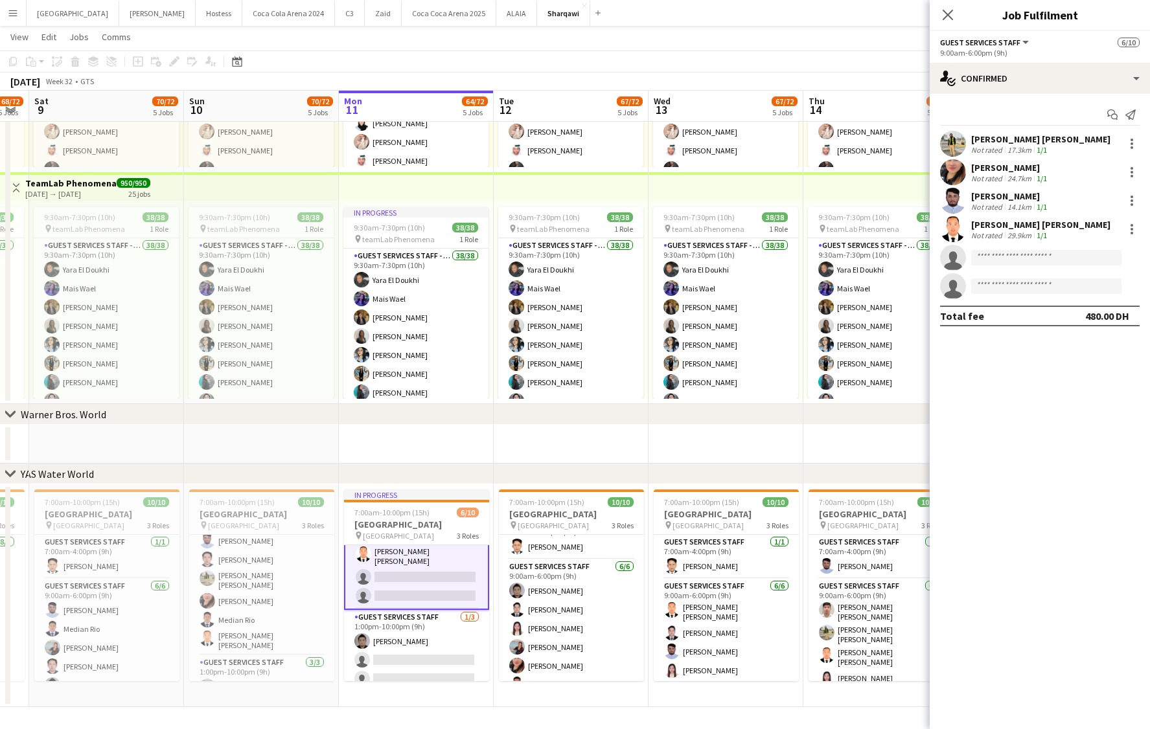
scroll to position [129, 0]
click at [996, 255] on input at bounding box center [1046, 258] width 150 height 16
paste input "**********"
type input "**********"
click at [1007, 287] on span "[EMAIL_ADDRESS][DOMAIN_NAME]" at bounding box center [1046, 287] width 130 height 10
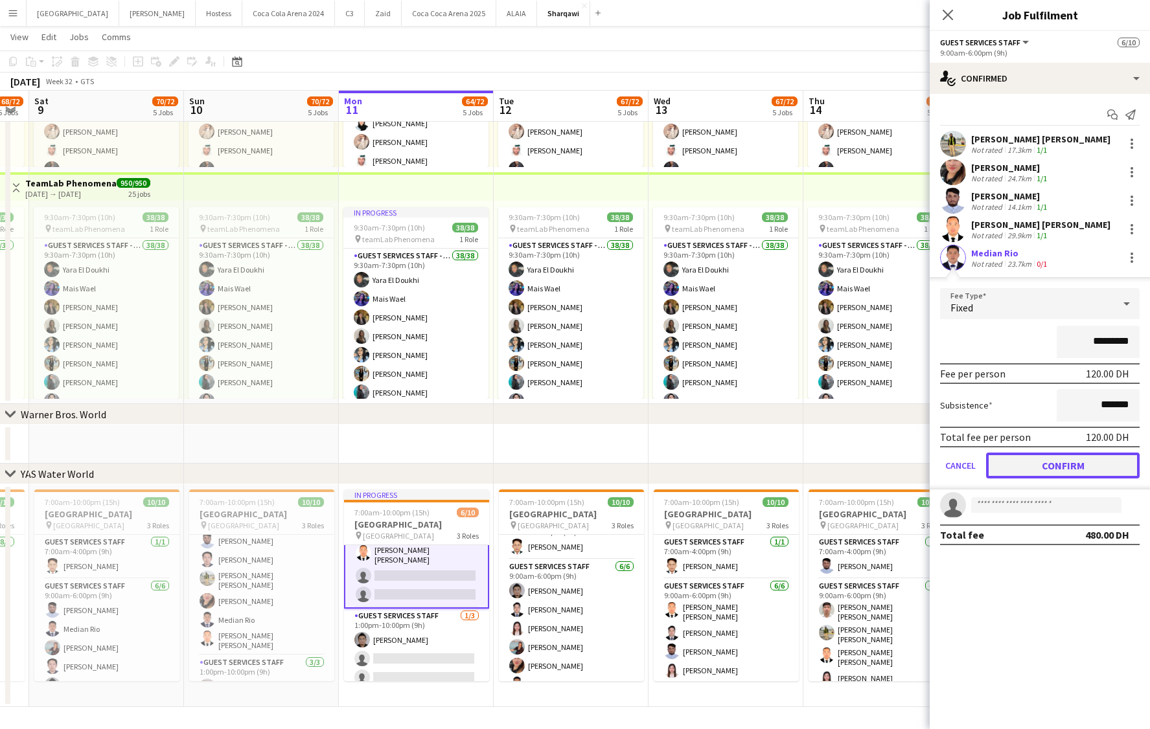
click at [1043, 459] on button "Confirm" at bounding box center [1063, 466] width 154 height 26
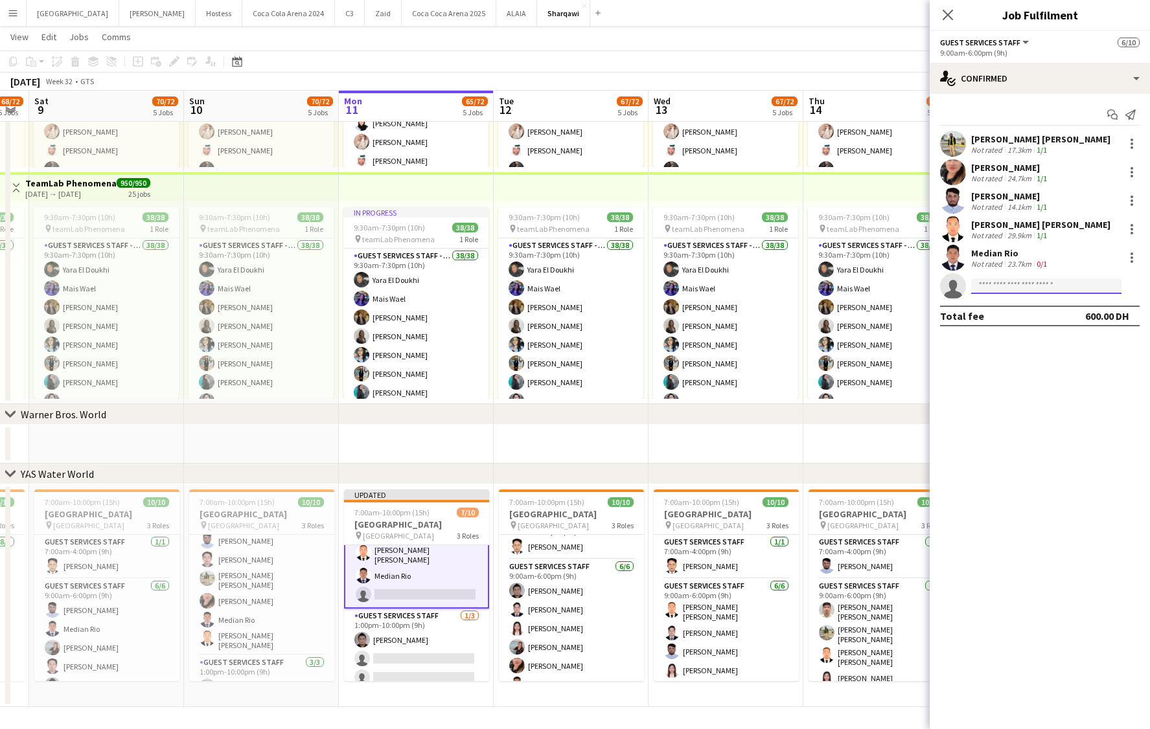
click at [1009, 280] on input at bounding box center [1046, 287] width 150 height 16
paste input "**********"
type input "**********"
click at [992, 323] on span "[PHONE_NUMBER]" at bounding box center [1046, 326] width 130 height 10
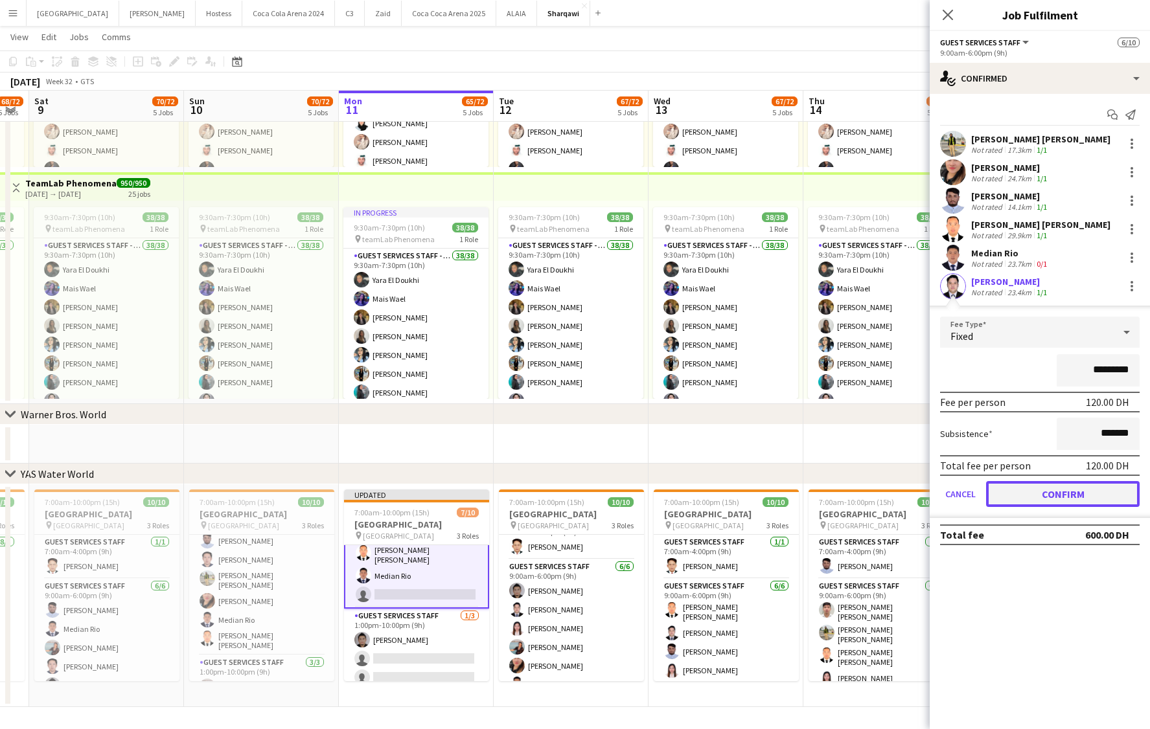
click at [1027, 497] on button "Confirm" at bounding box center [1063, 494] width 154 height 26
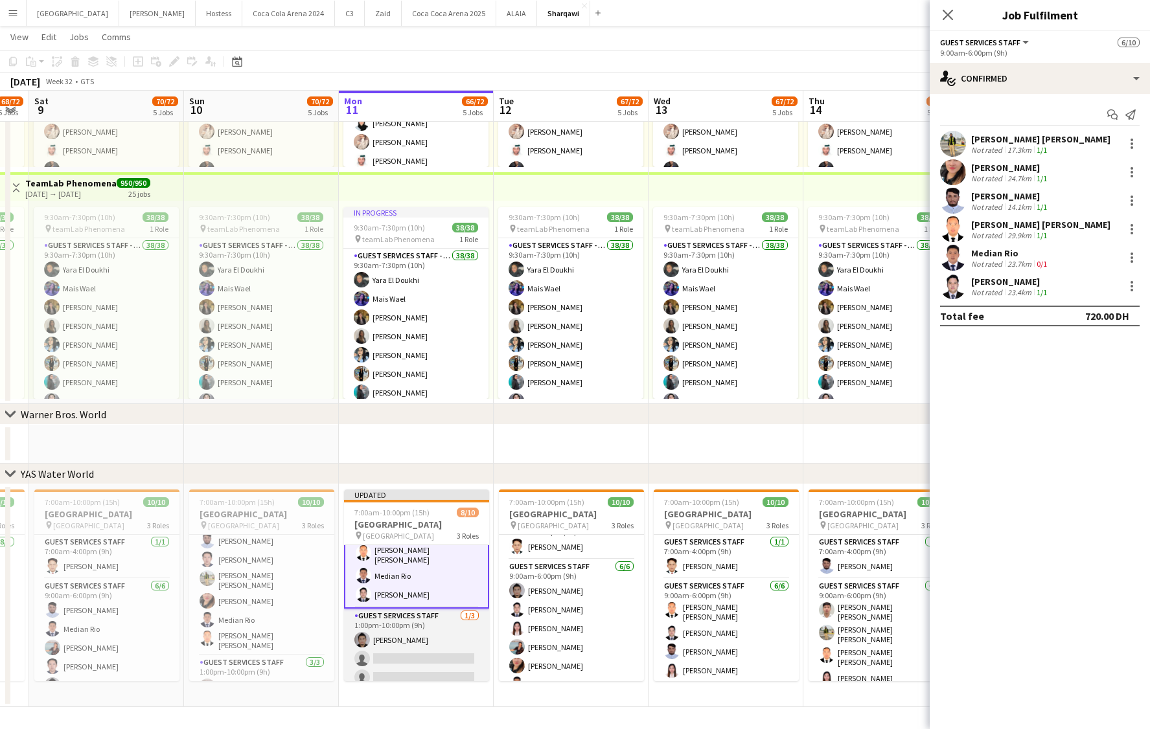
click at [400, 659] on app-card-role "Guest Services Staff [DATE] 1:00pm-10:00pm (9h) [PERSON_NAME] single-neutral-ac…" at bounding box center [416, 650] width 145 height 82
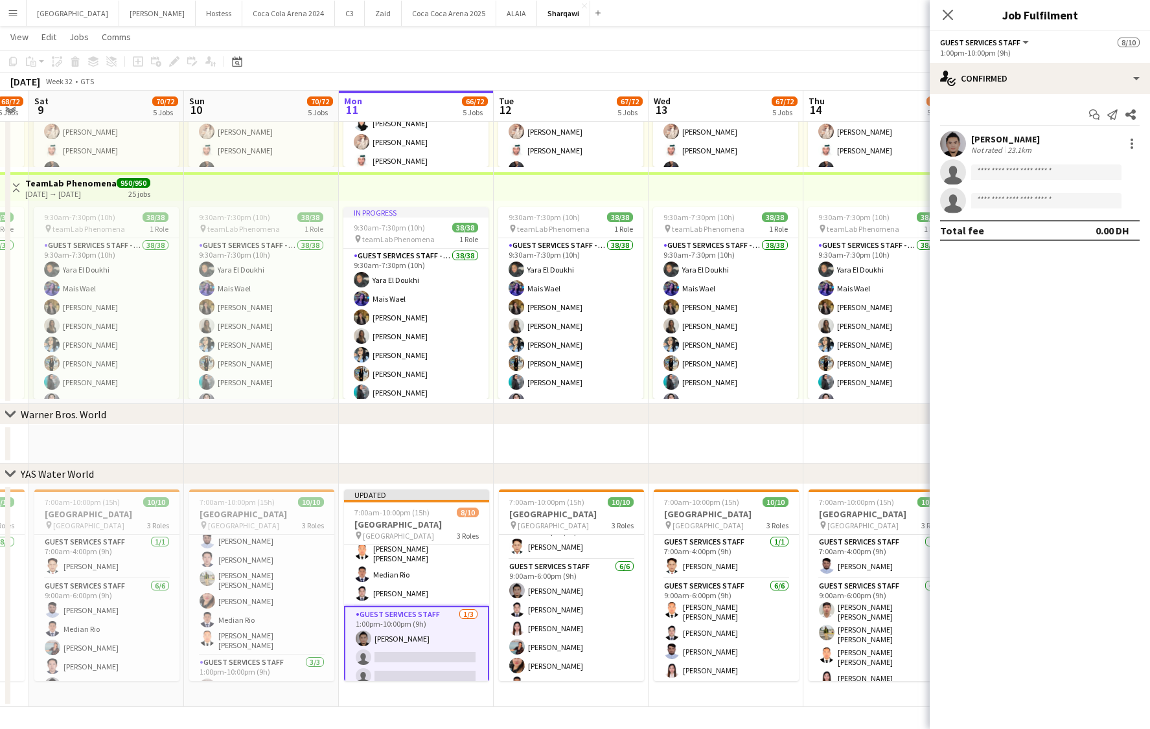
scroll to position [128, 0]
click at [1028, 175] on input at bounding box center [1046, 173] width 150 height 16
paste input "**********"
type input "**********"
click at [1003, 198] on span "[EMAIL_ADDRESS][DOMAIN_NAME]" at bounding box center [1046, 201] width 130 height 10
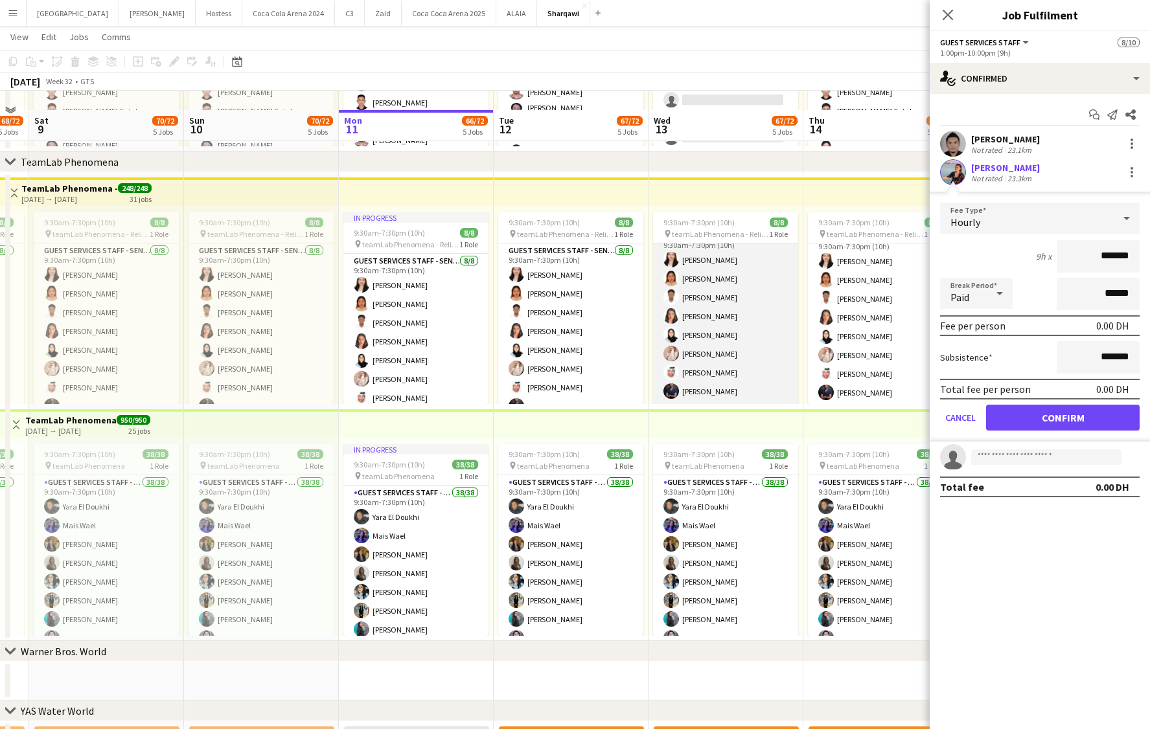
scroll to position [700, 0]
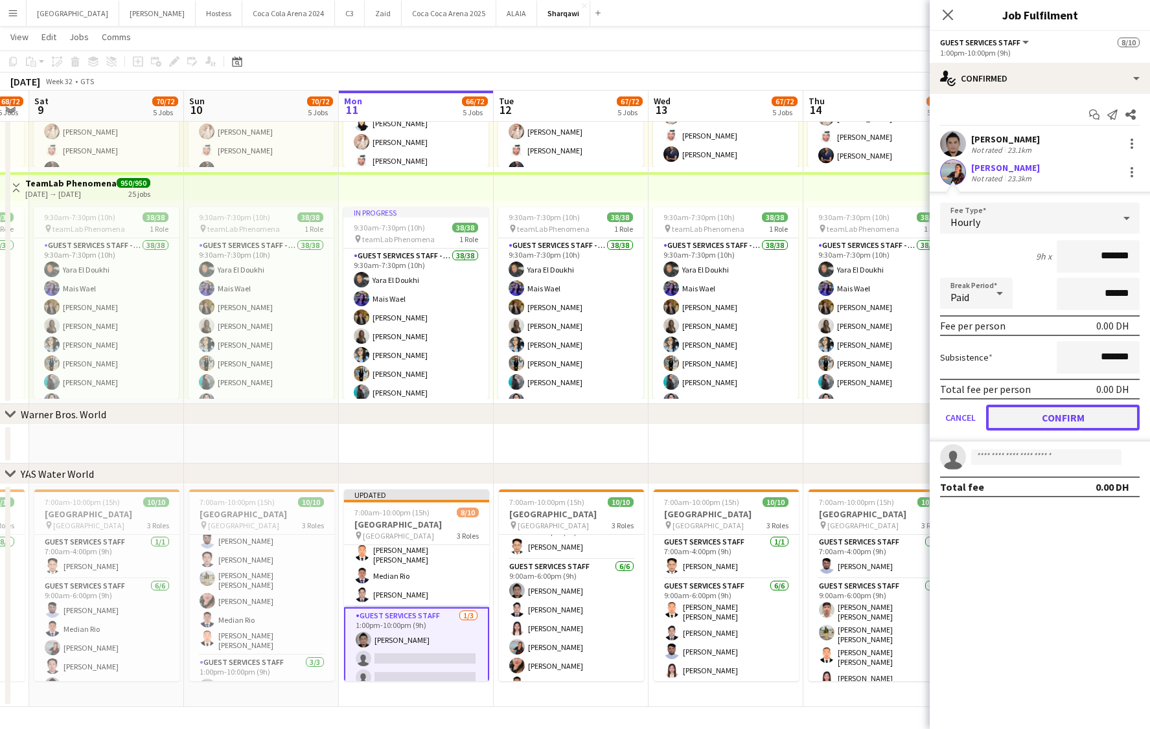
click at [1022, 411] on button "Confirm" at bounding box center [1063, 418] width 154 height 26
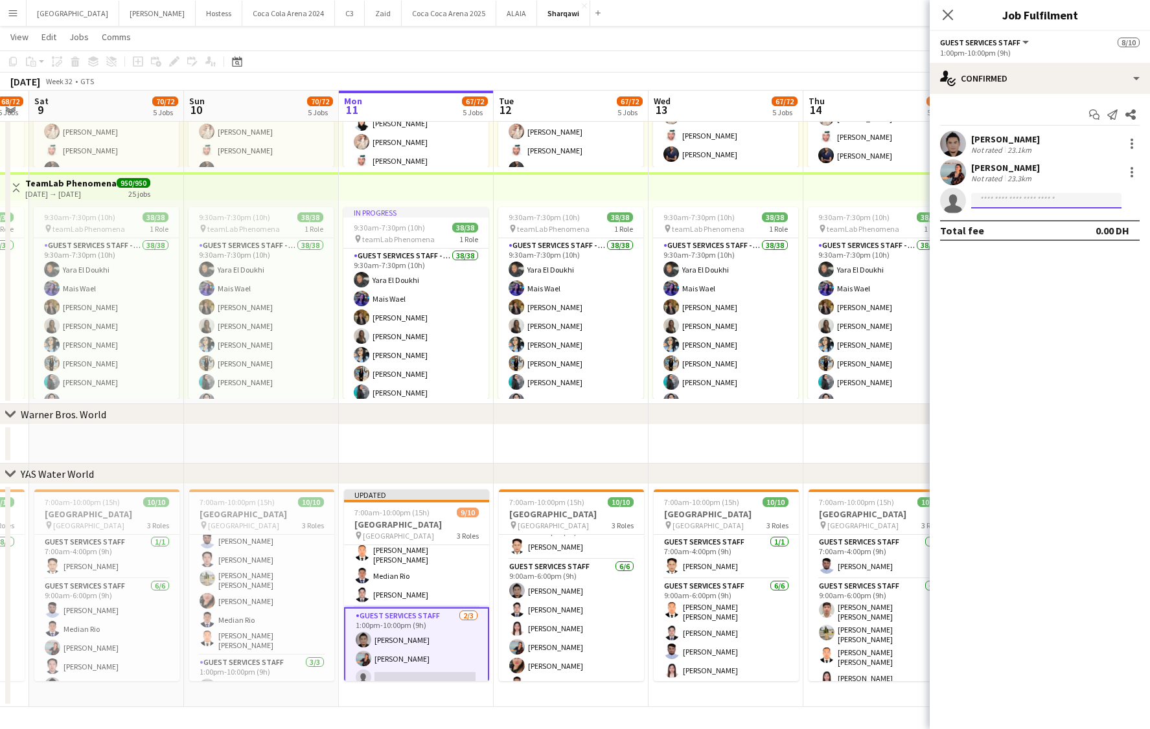
click at [1008, 204] on input at bounding box center [1046, 201] width 150 height 16
paste input "**********"
type input "**********"
click at [1003, 231] on span "[EMAIL_ADDRESS][DOMAIN_NAME]" at bounding box center [1046, 230] width 130 height 10
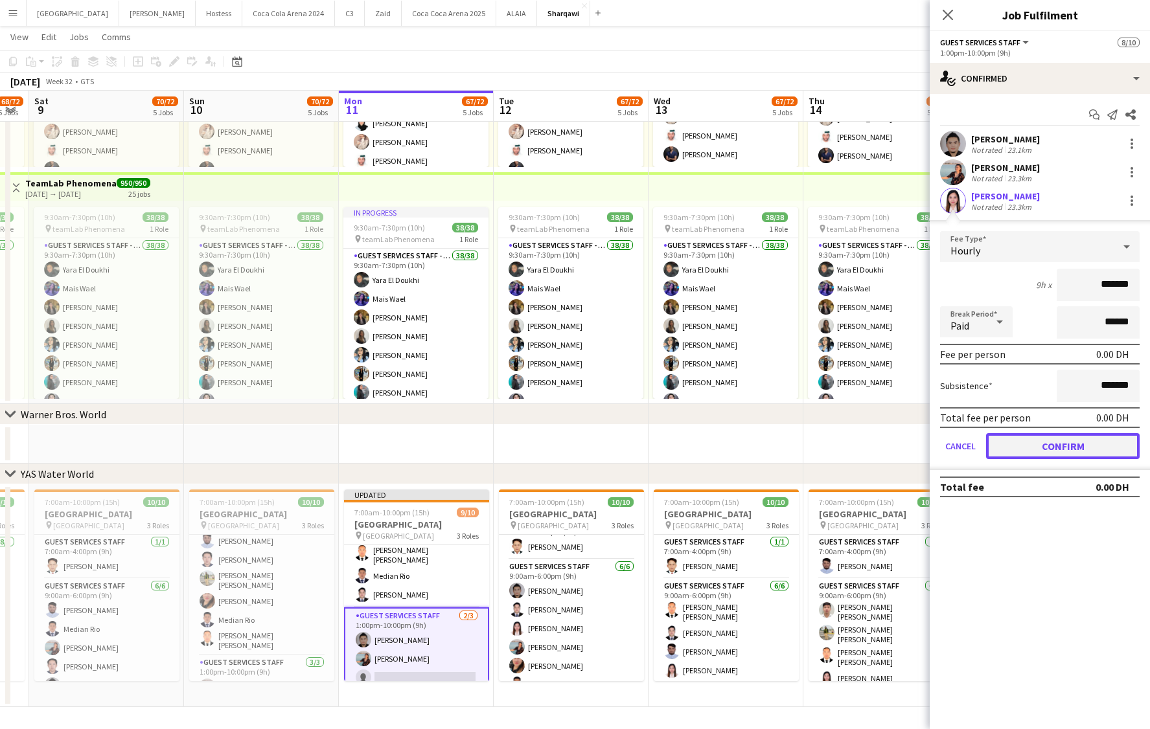
click at [1034, 451] on button "Confirm" at bounding box center [1063, 446] width 154 height 26
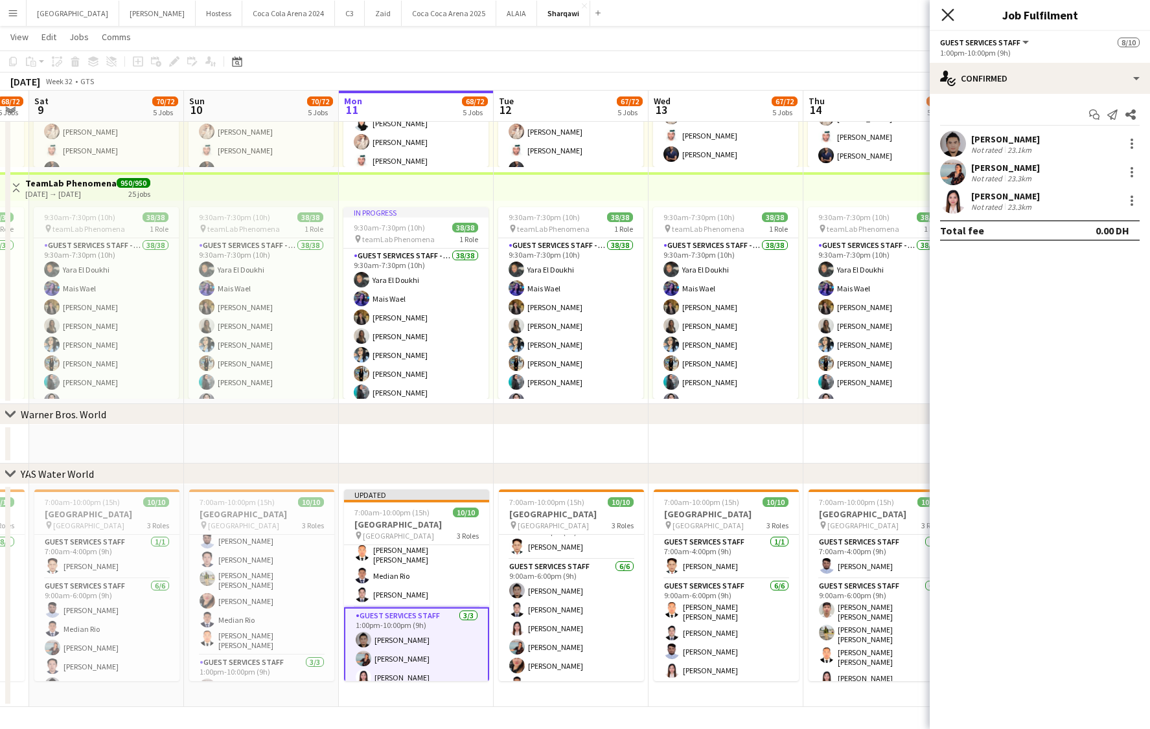
click at [944, 15] on icon "Close pop-in" at bounding box center [947, 14] width 12 height 12
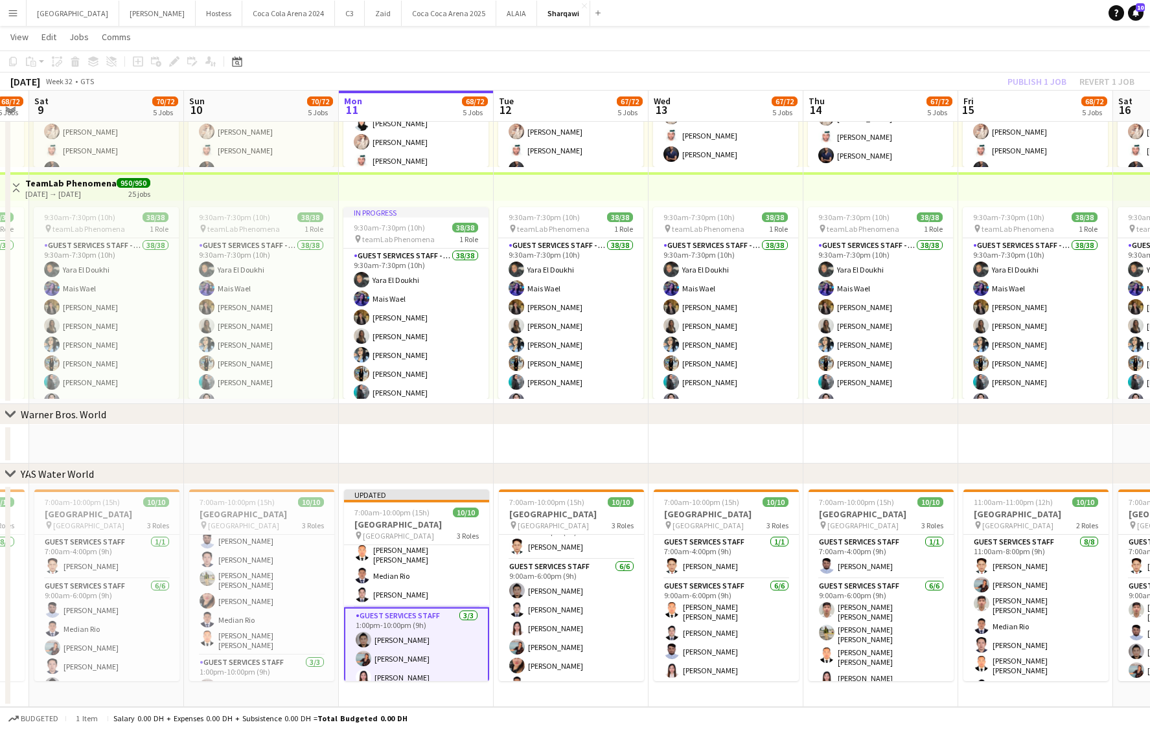
click at [1026, 87] on div "Publish 1 job Revert 1 job" at bounding box center [1071, 81] width 158 height 17
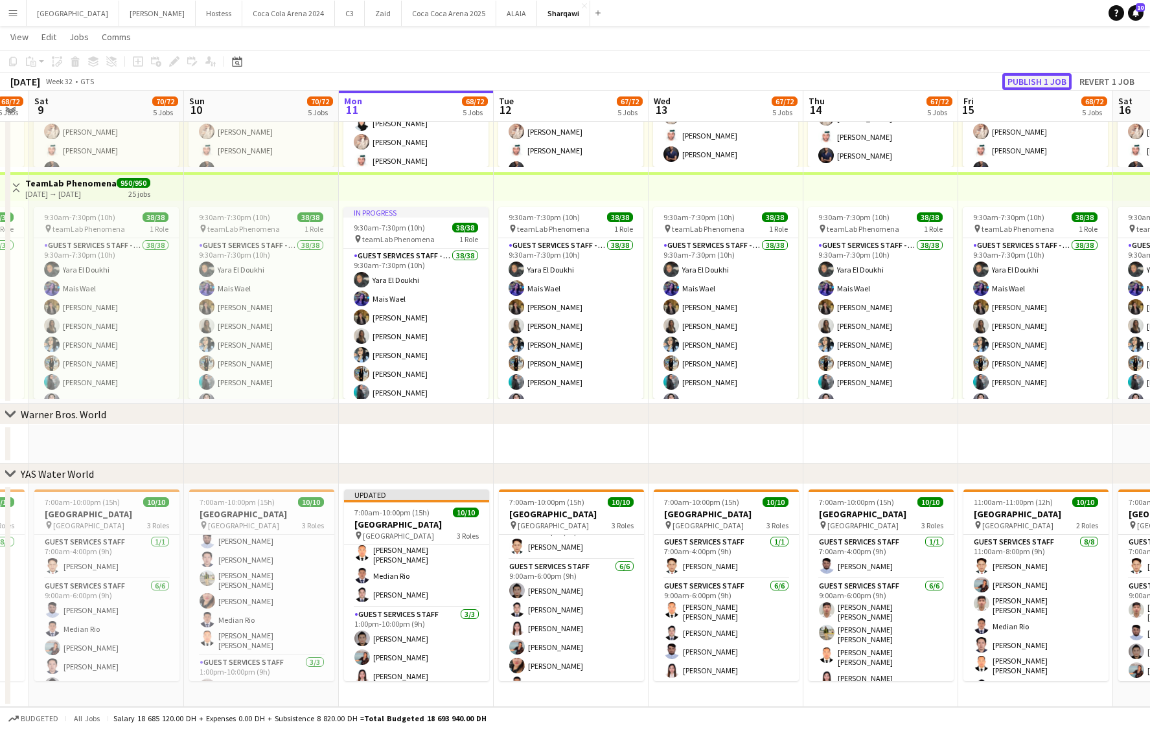
click at [1019, 81] on button "Publish 1 job" at bounding box center [1036, 81] width 69 height 17
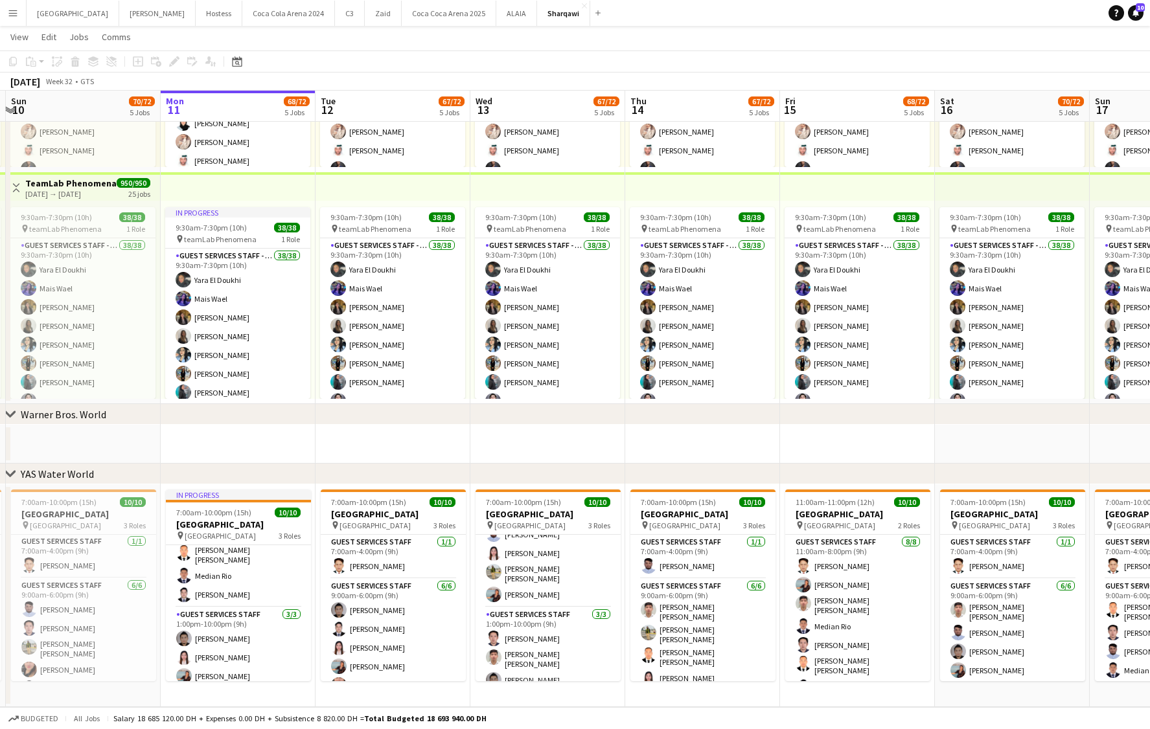
click at [880, 717] on div "Budgeted All jobs Salary 18 685 120.00 DH + Expenses 0.00 DH + Subsistence 8 82…" at bounding box center [575, 718] width 1150 height 22
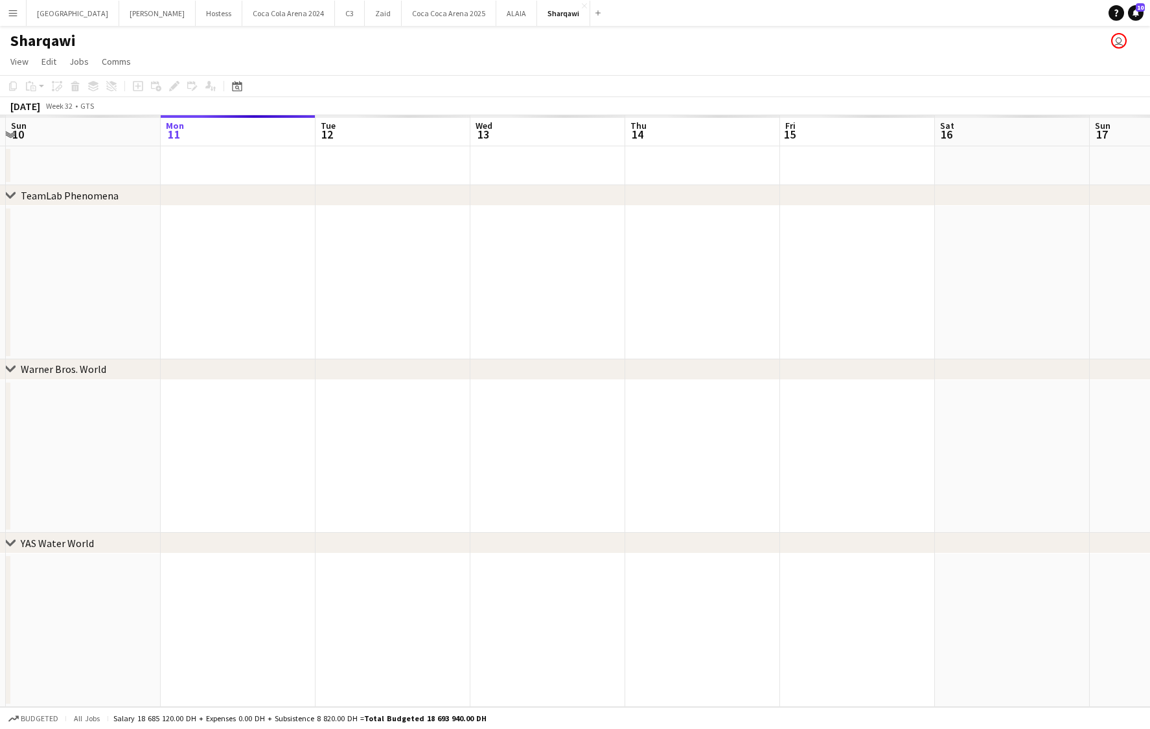
scroll to position [0, 0]
